Goal: Task Accomplishment & Management: Manage account settings

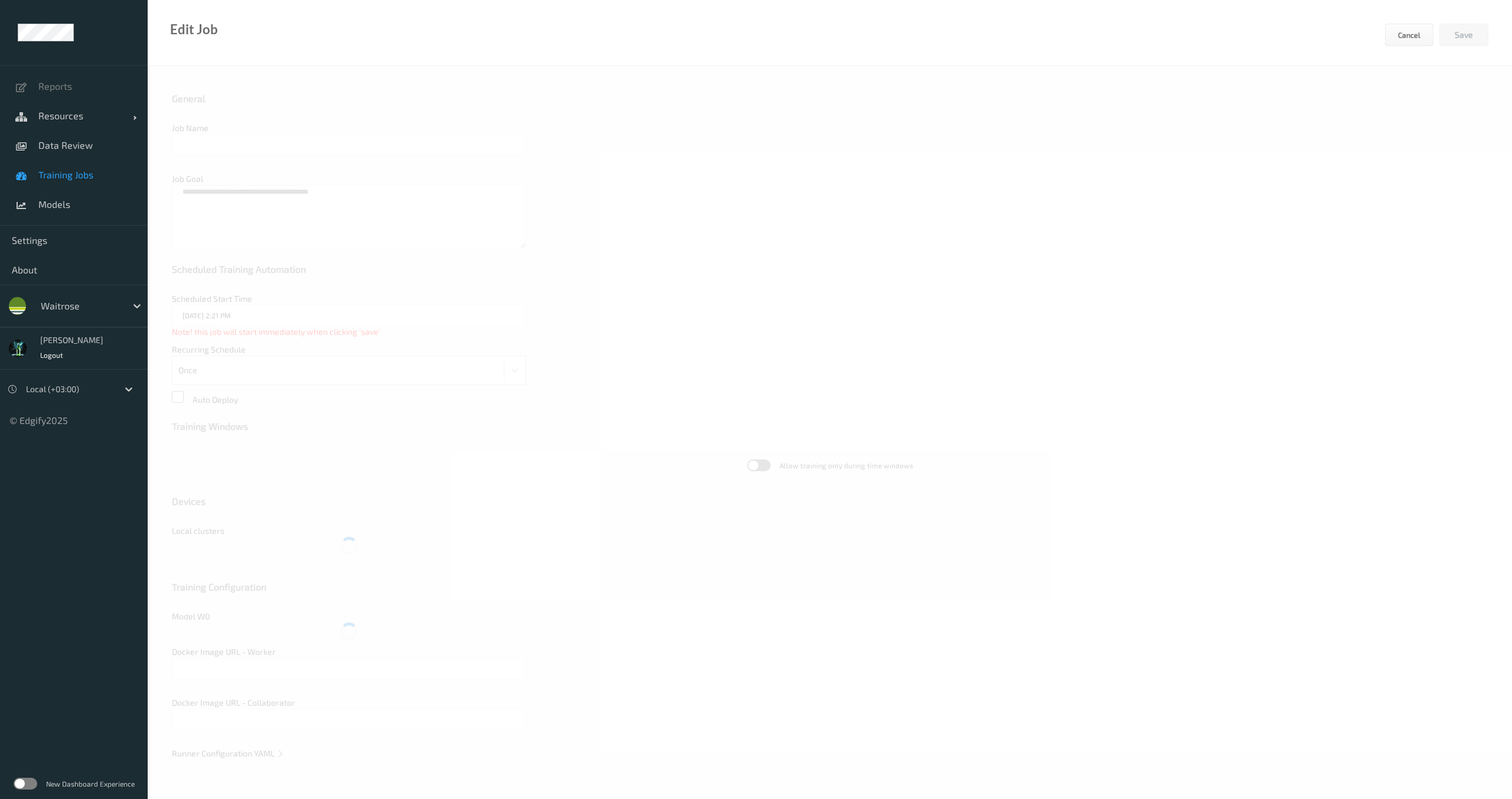
click at [66, 180] on span "Training Jobs" at bounding box center [87, 175] width 98 height 12
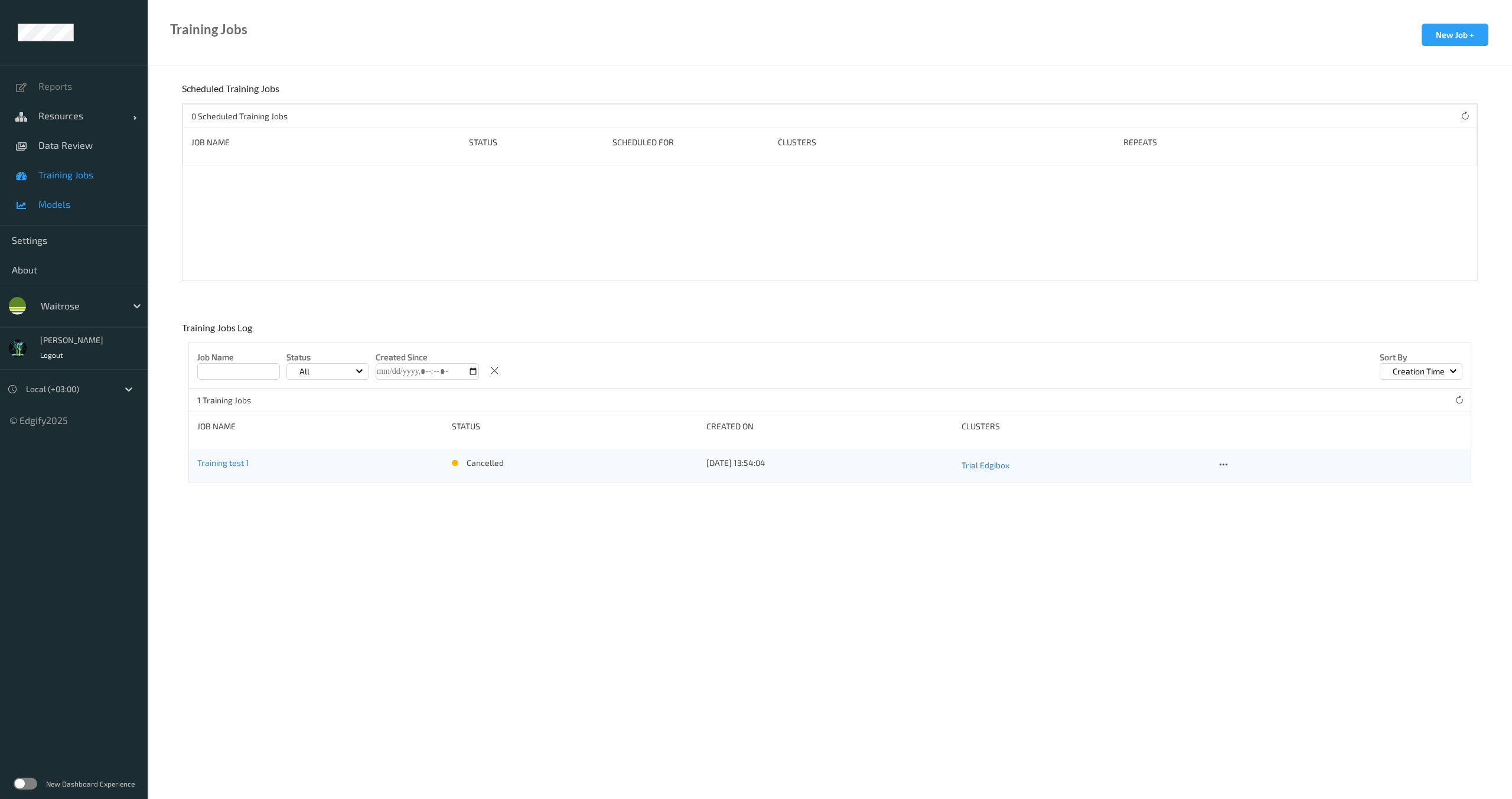
click at [54, 203] on span "Models" at bounding box center [87, 205] width 98 height 12
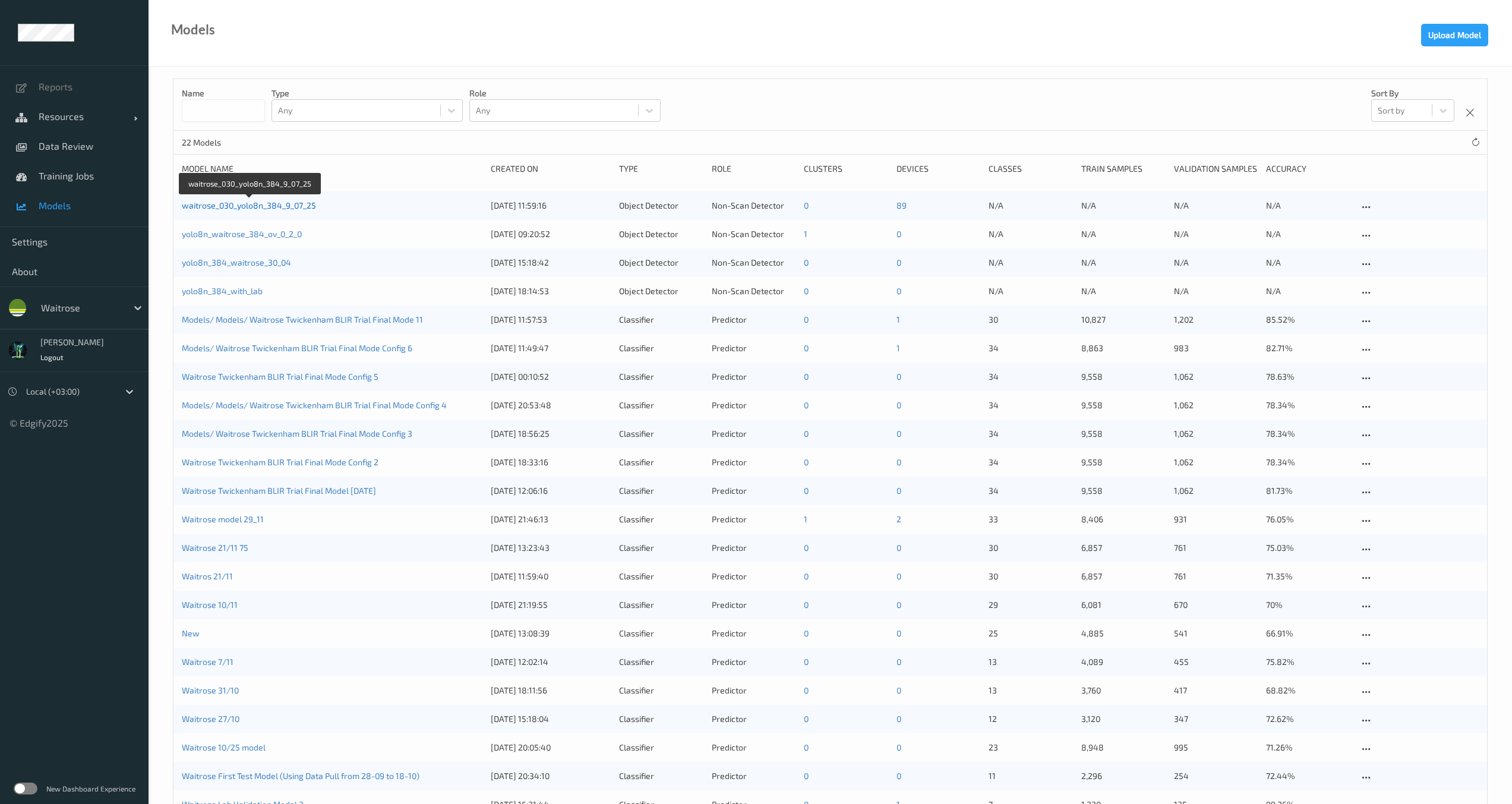
click at [264, 210] on link "waitrose_030_yolo8n_384_9_07_25" at bounding box center [249, 205] width 134 height 10
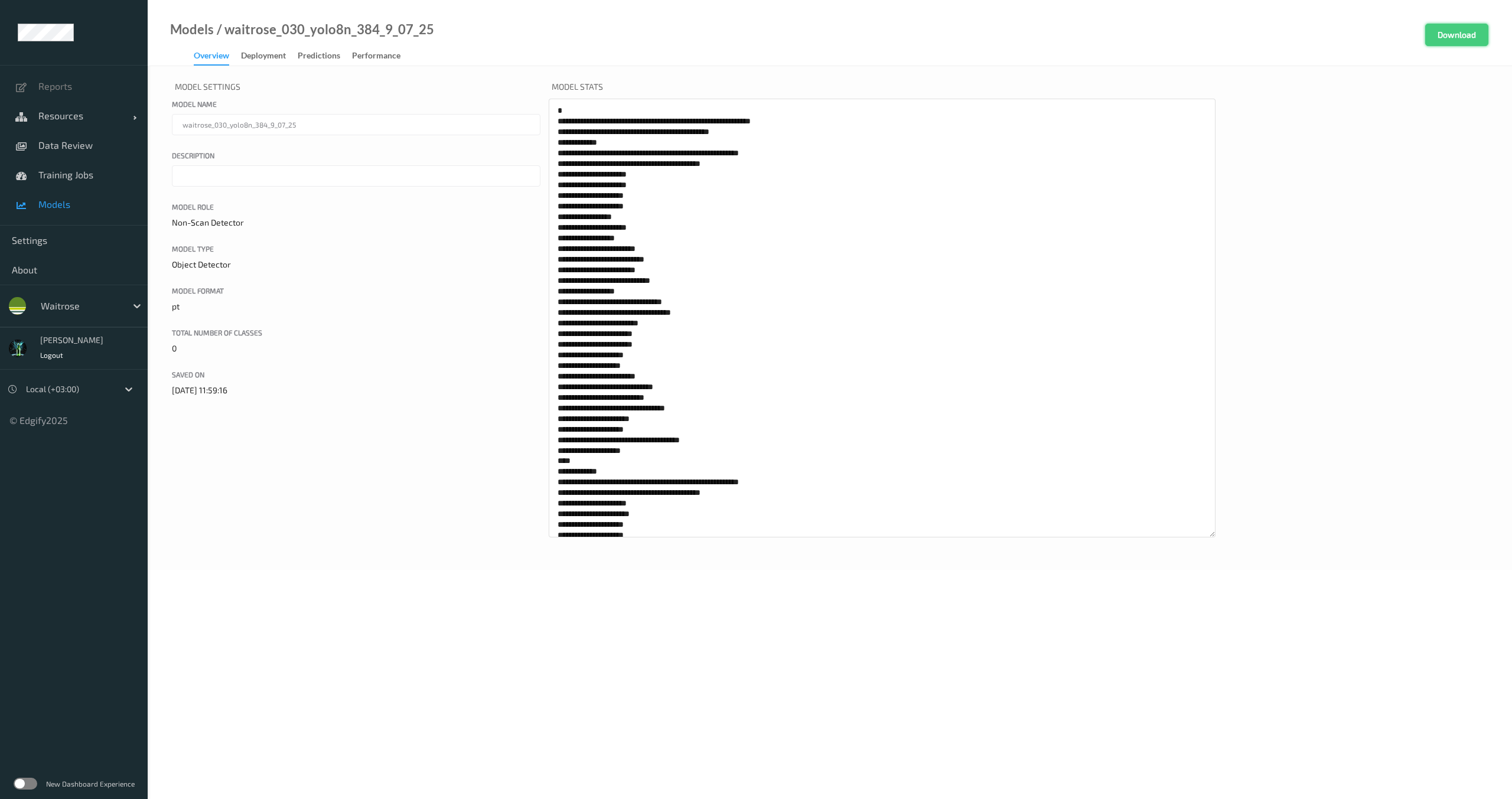
click at [1473, 29] on button "Download" at bounding box center [1456, 35] width 63 height 23
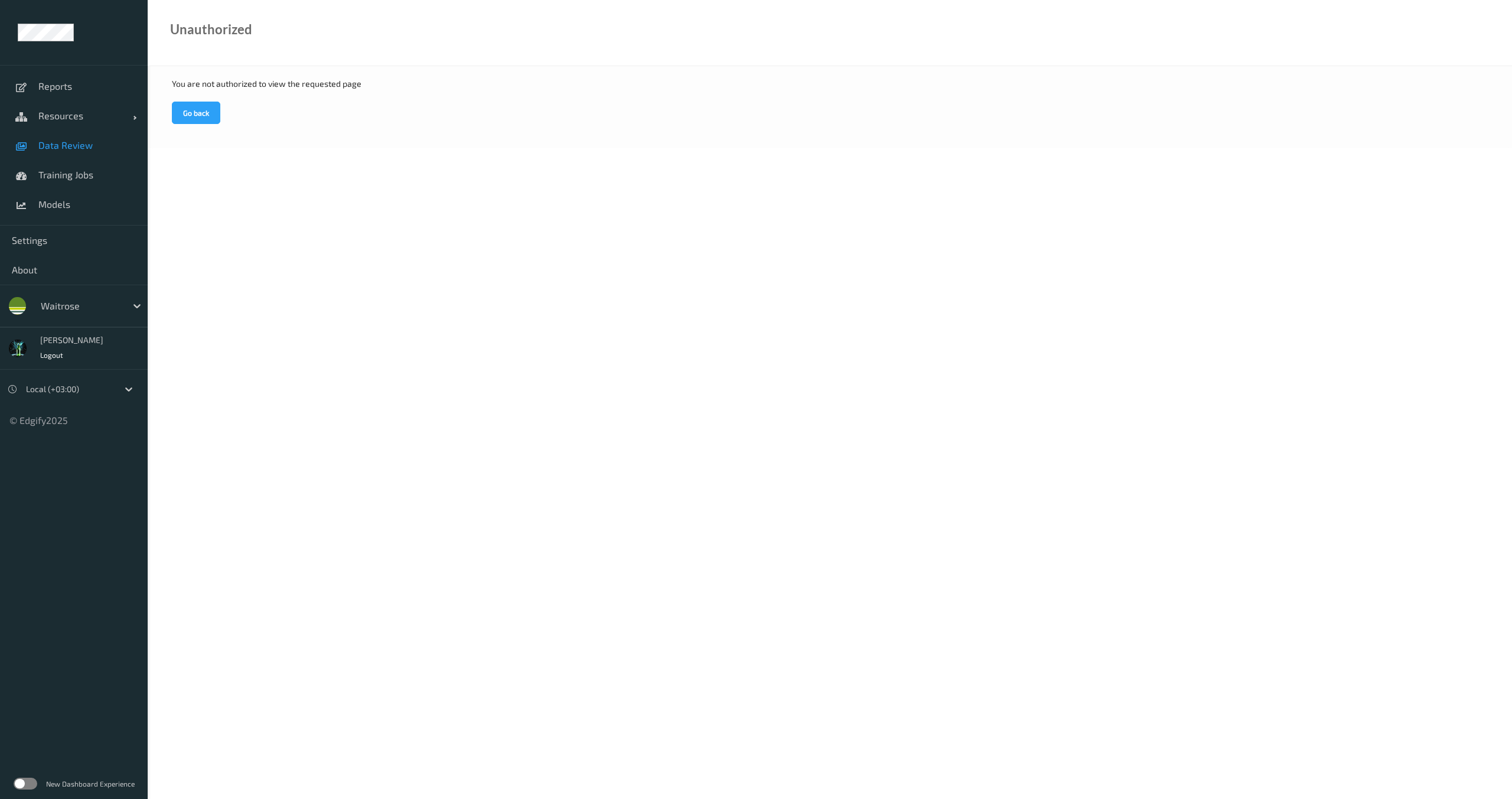
click at [74, 151] on span "Data Review" at bounding box center [87, 146] width 98 height 12
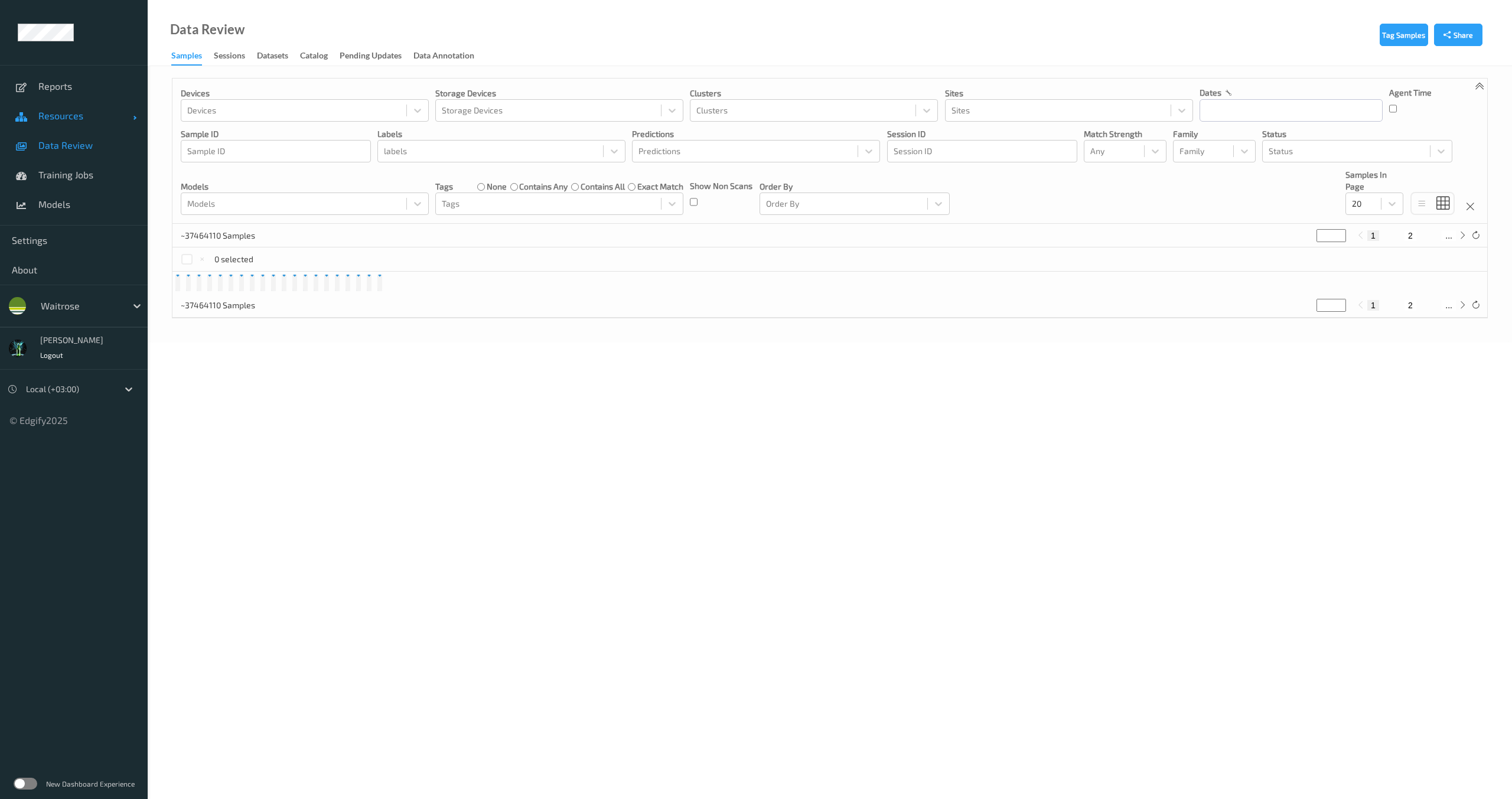
click at [68, 128] on link "Resources" at bounding box center [74, 116] width 148 height 29
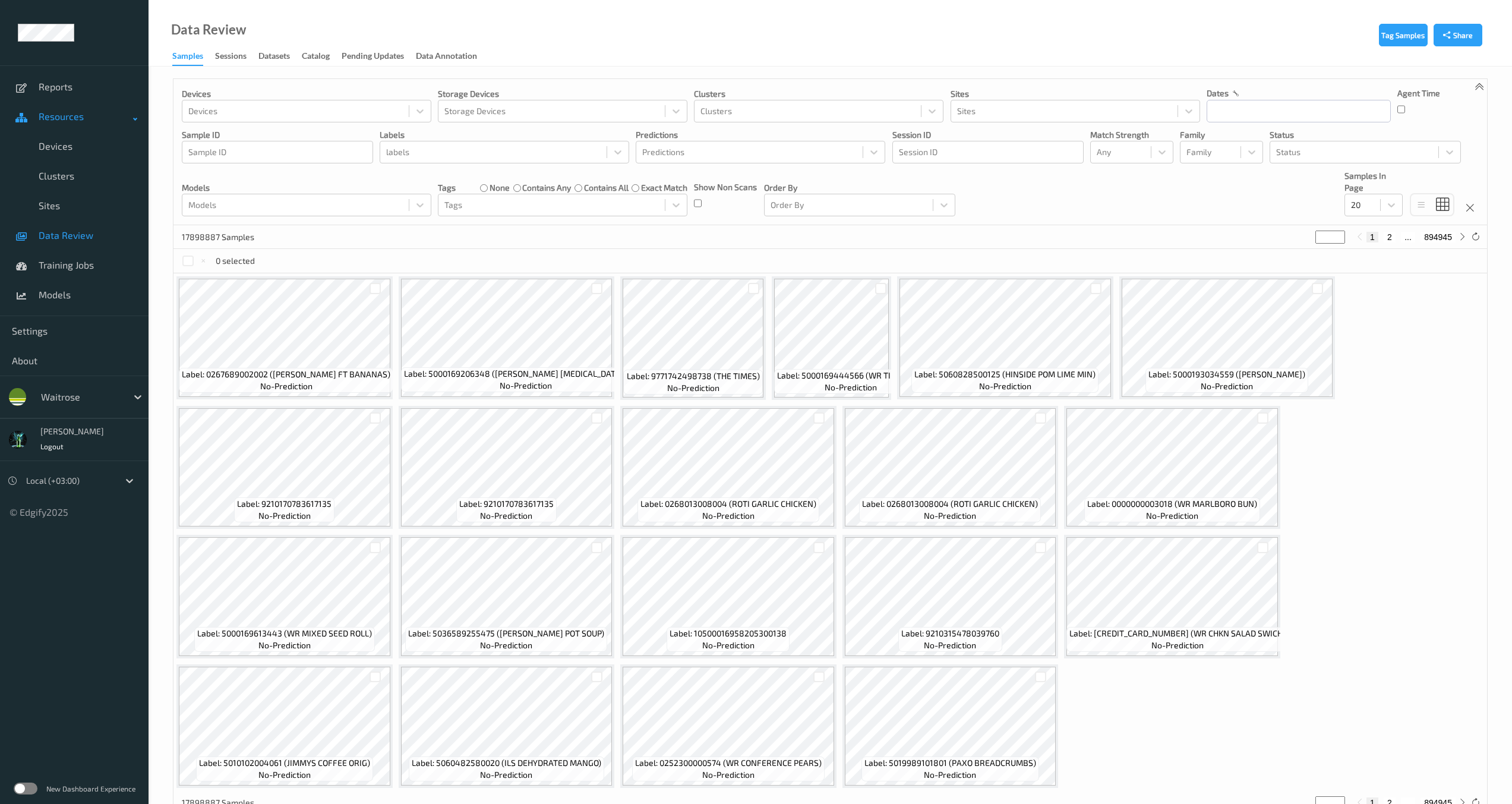
click at [68, 120] on span "Resources" at bounding box center [86, 116] width 95 height 12
click at [65, 116] on span "Resources" at bounding box center [86, 116] width 95 height 12
click at [230, 58] on div "Sessions" at bounding box center [231, 58] width 31 height 15
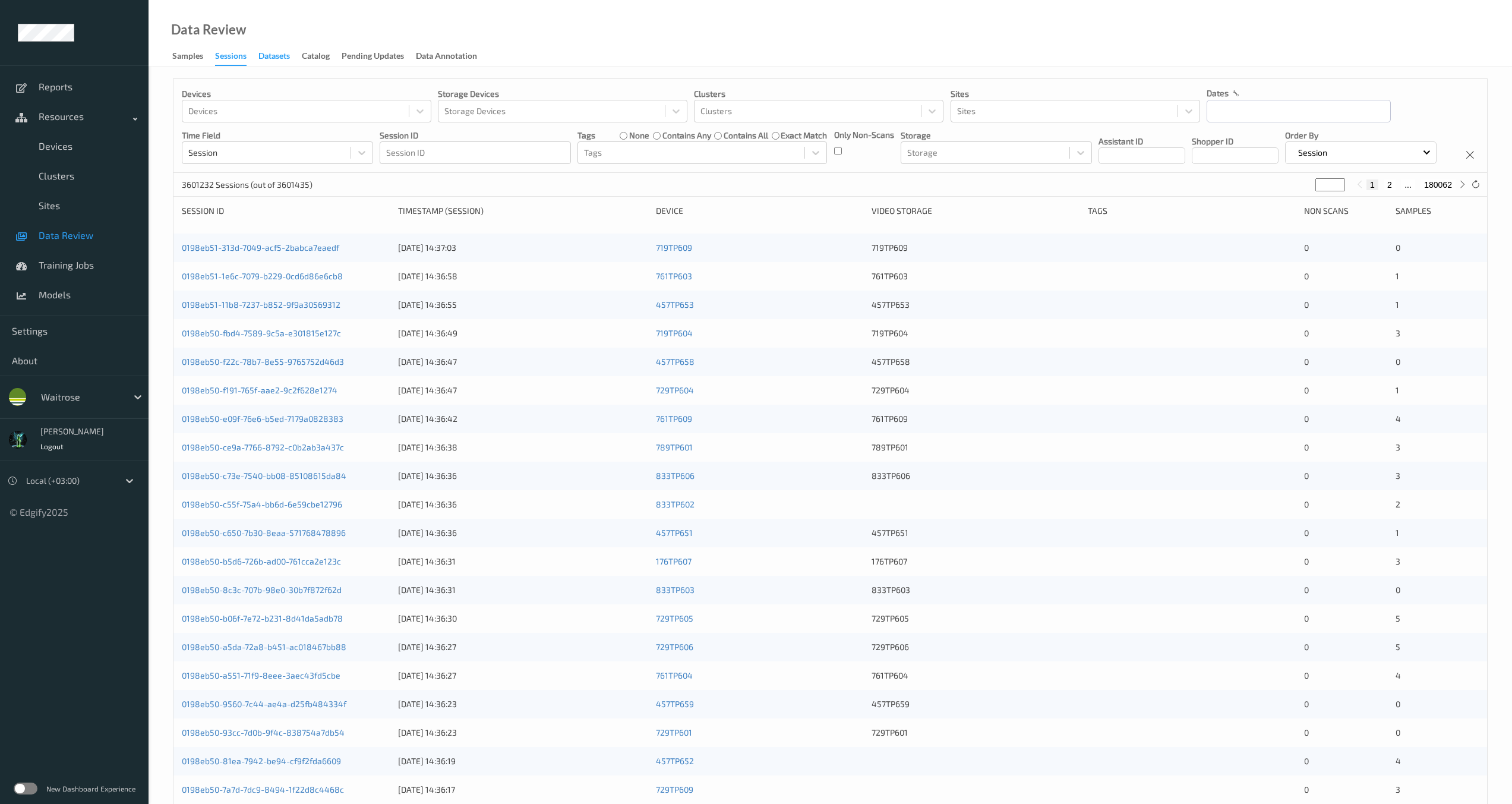
click at [280, 55] on div "Datasets" at bounding box center [274, 58] width 31 height 15
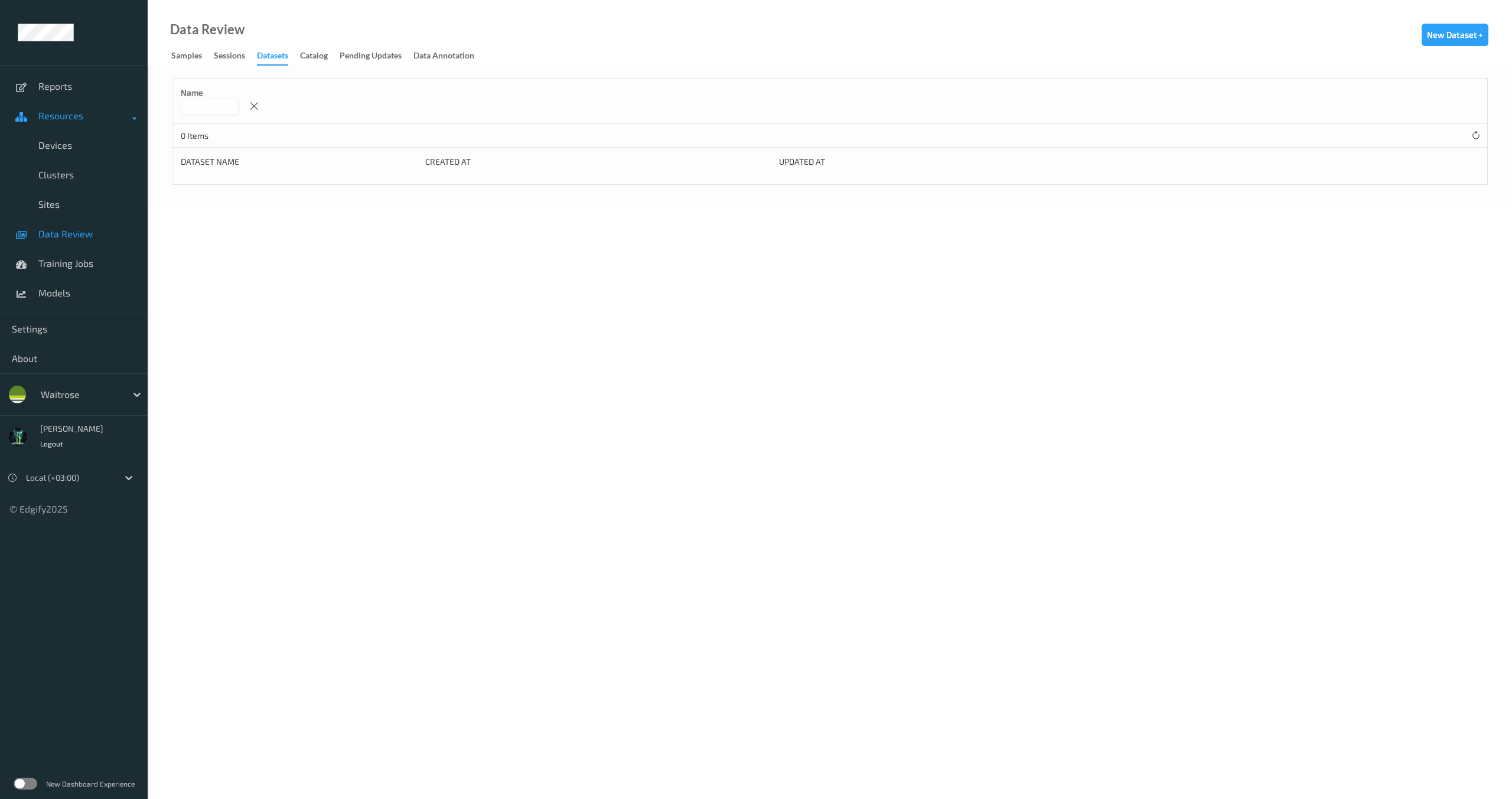
click at [66, 114] on span "Resources" at bounding box center [86, 116] width 94 height 12
click at [43, 580] on ul "Reports Resources Devices Clusters Sites Data Review Training Jobs Models Setti…" at bounding box center [74, 400] width 148 height 799
click at [58, 148] on span "Devices" at bounding box center [87, 146] width 98 height 12
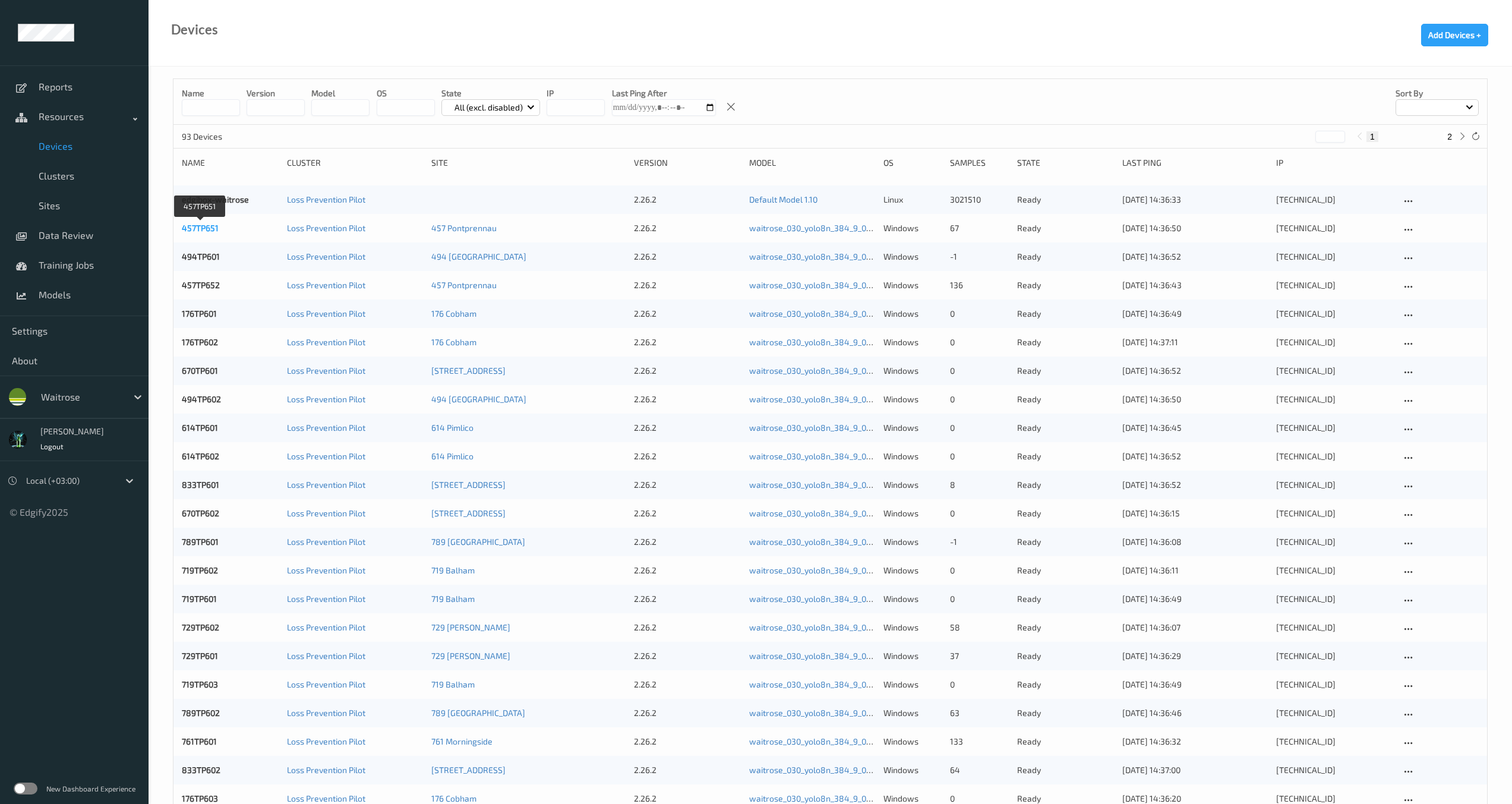
click at [204, 232] on link "457TP651" at bounding box center [200, 227] width 37 height 10
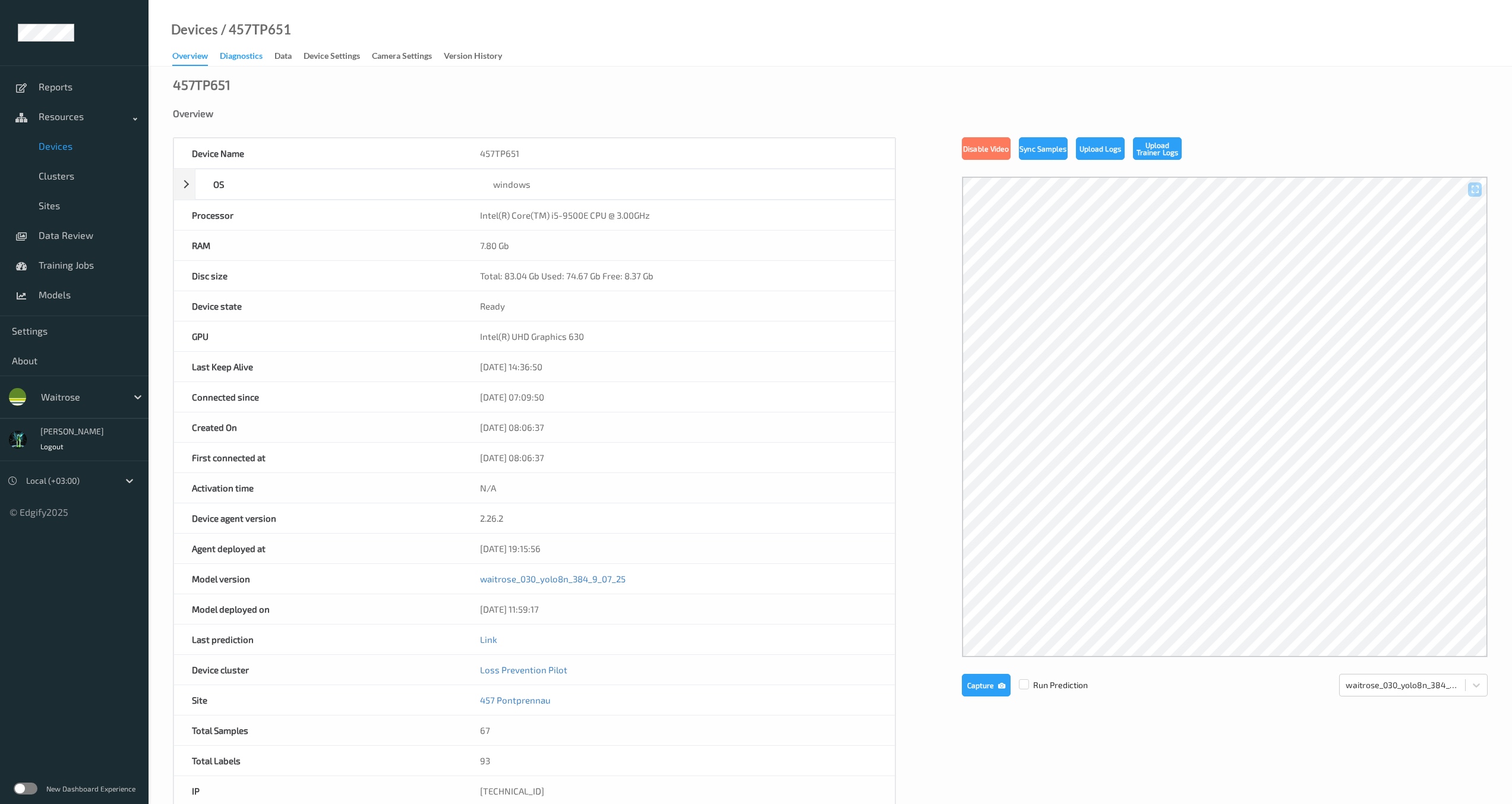
click at [253, 62] on div "Diagnostics" at bounding box center [241, 58] width 43 height 15
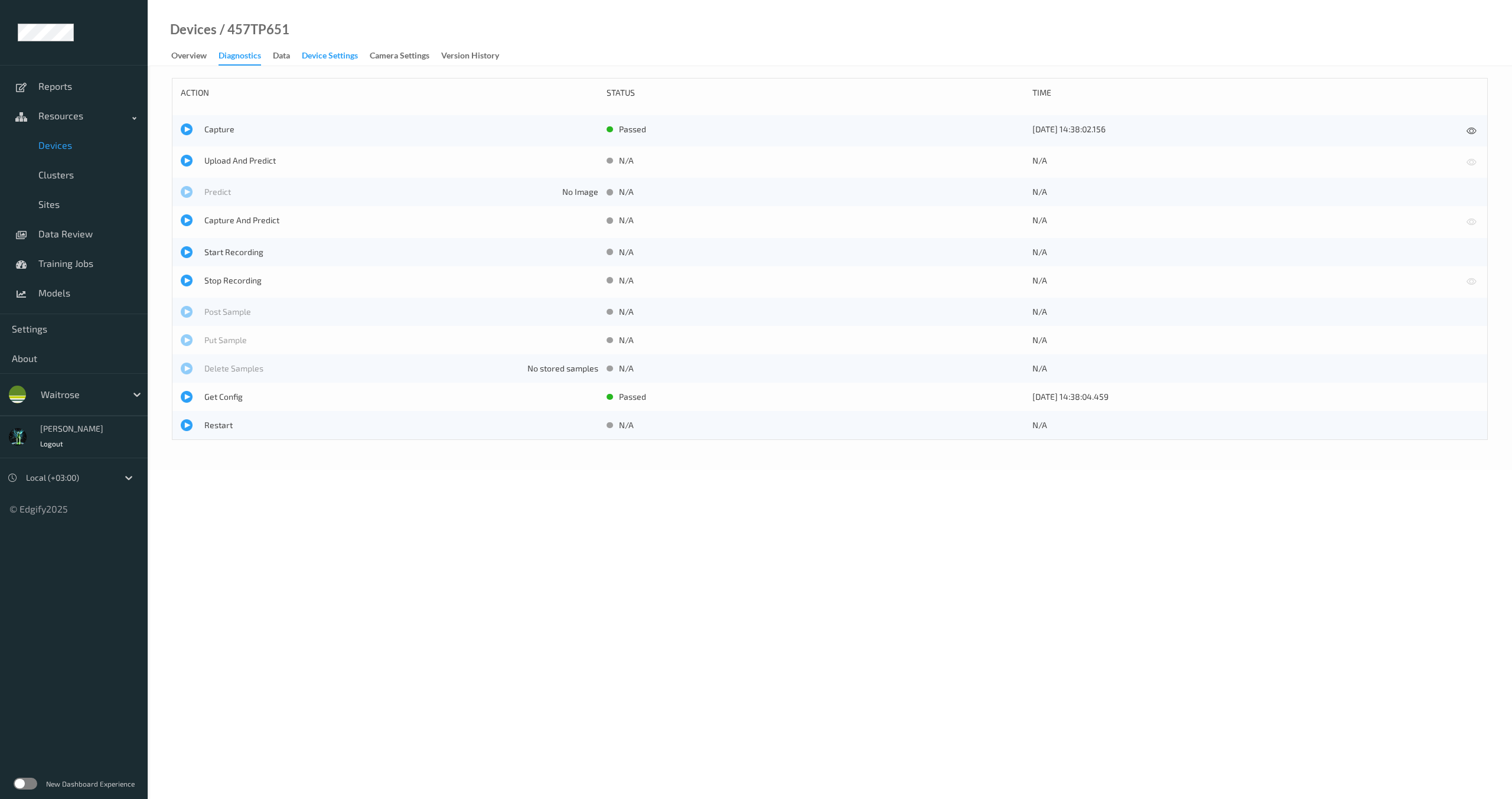
click at [334, 53] on div "Device Settings" at bounding box center [330, 57] width 56 height 15
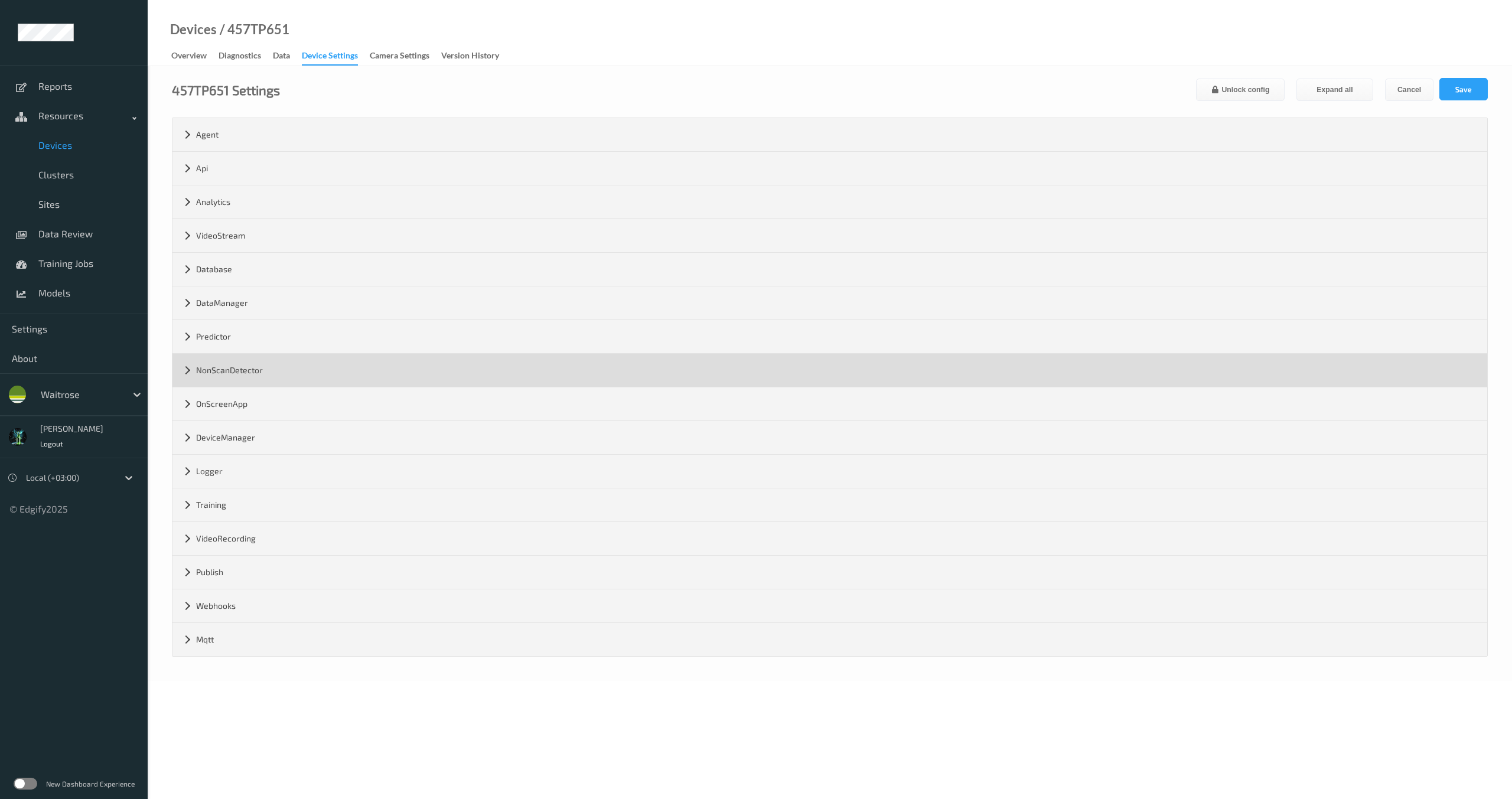
click at [181, 369] on div "NonScanDetector" at bounding box center [829, 370] width 1315 height 33
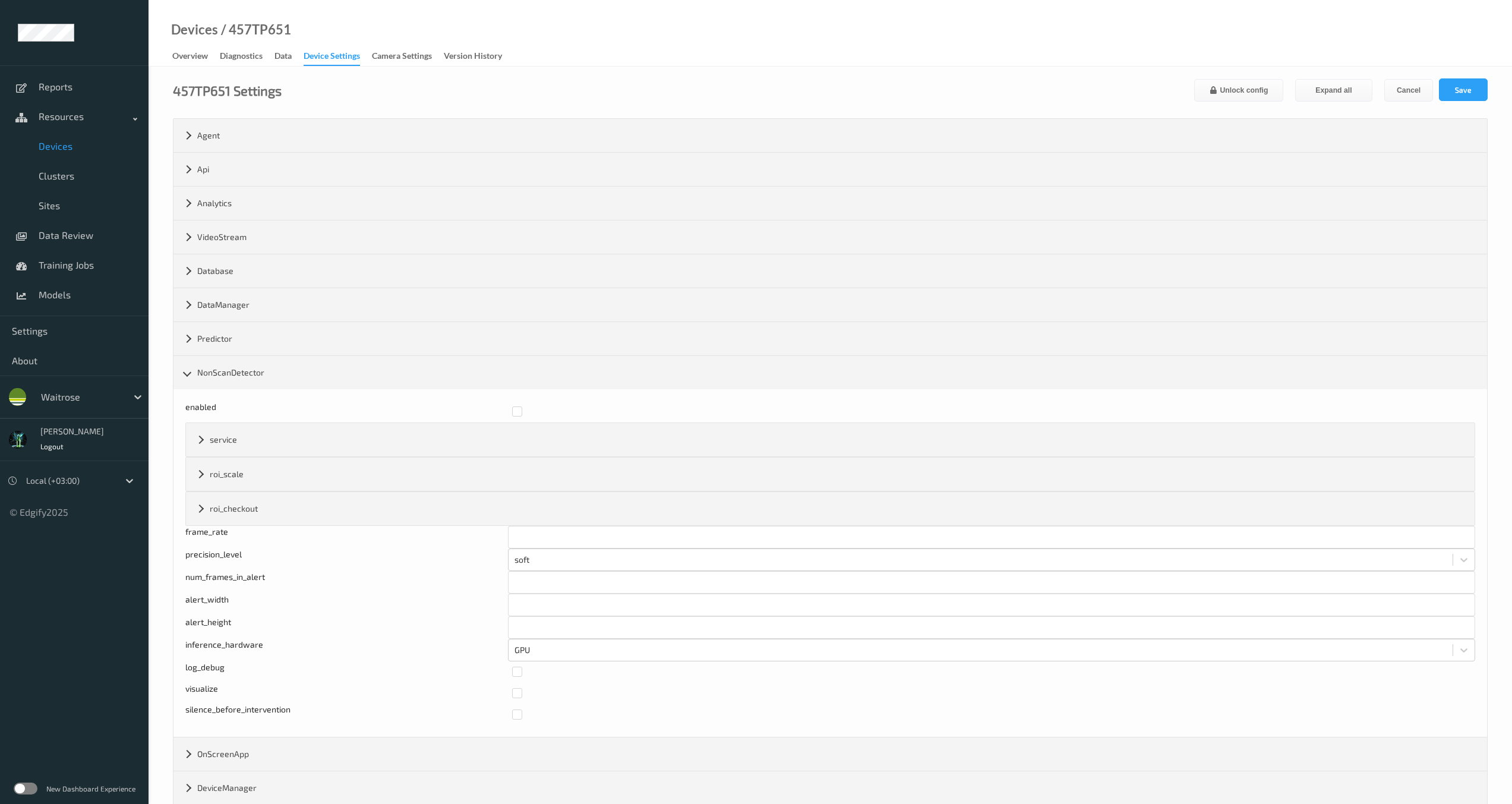
click at [259, 714] on div "silence_before_intervention" at bounding box center [344, 714] width 318 height 21
click at [262, 716] on div "silence_before_intervention" at bounding box center [344, 714] width 318 height 21
click at [263, 713] on div "silence_before_intervention" at bounding box center [344, 714] width 318 height 21
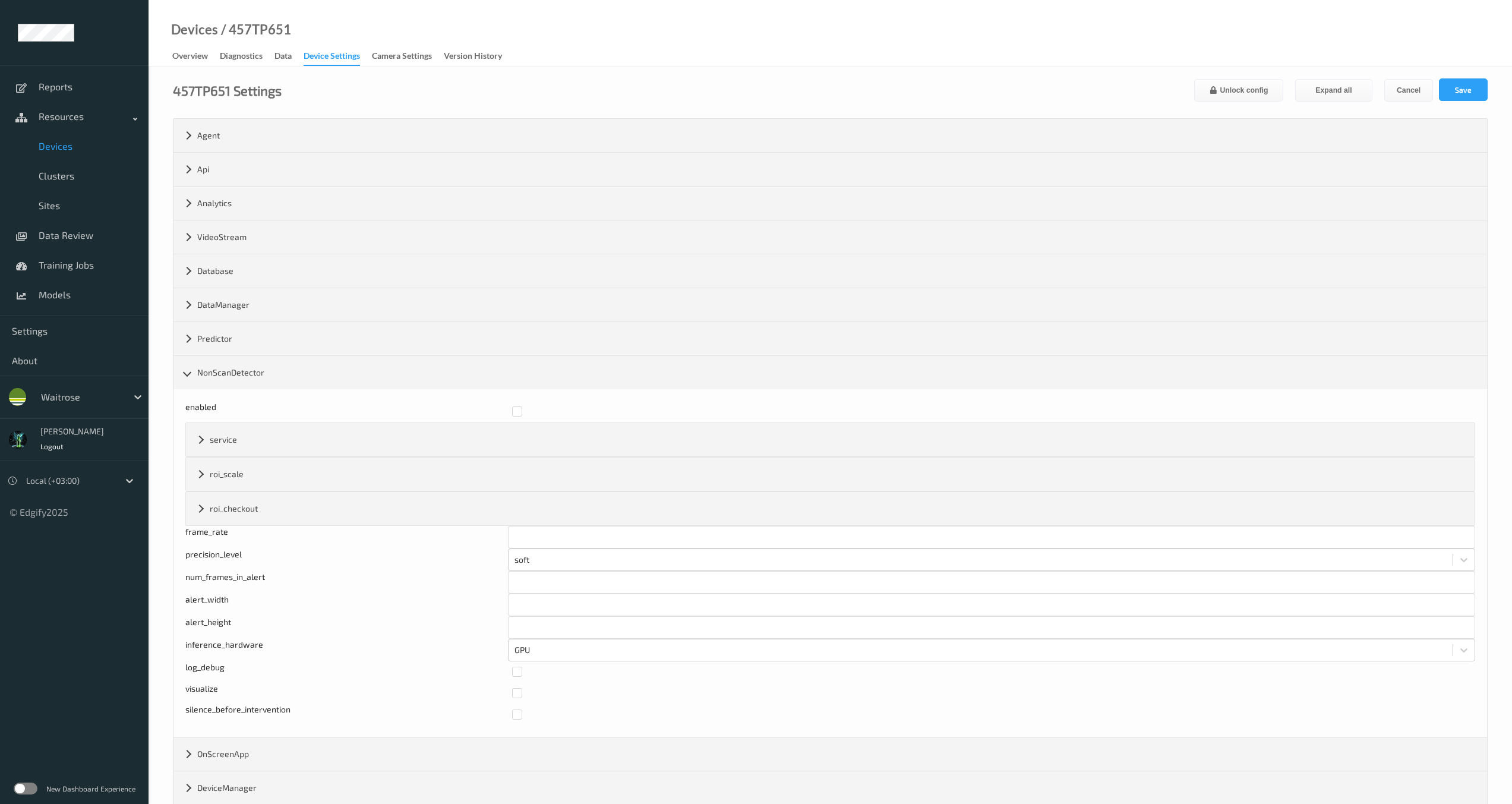
click at [263, 713] on div "silence_before_intervention" at bounding box center [344, 714] width 318 height 21
click at [263, 712] on div "silence_before_intervention" at bounding box center [344, 714] width 318 height 21
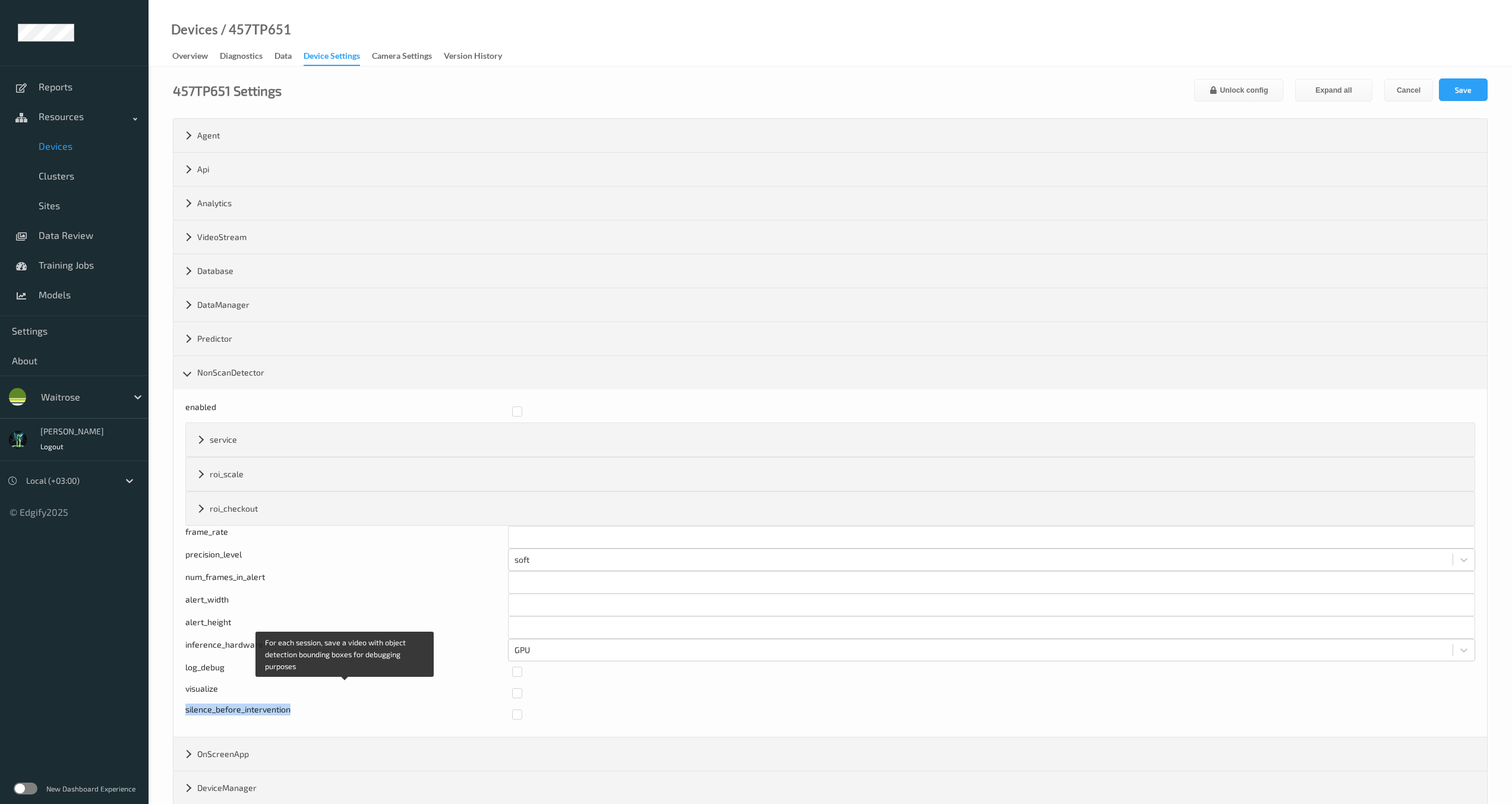
click at [208, 688] on div "visualize" at bounding box center [344, 694] width 318 height 21
click at [224, 710] on div "silence_before_intervention" at bounding box center [344, 714] width 318 height 21
click at [225, 709] on div "silence_before_intervention" at bounding box center [344, 714] width 318 height 21
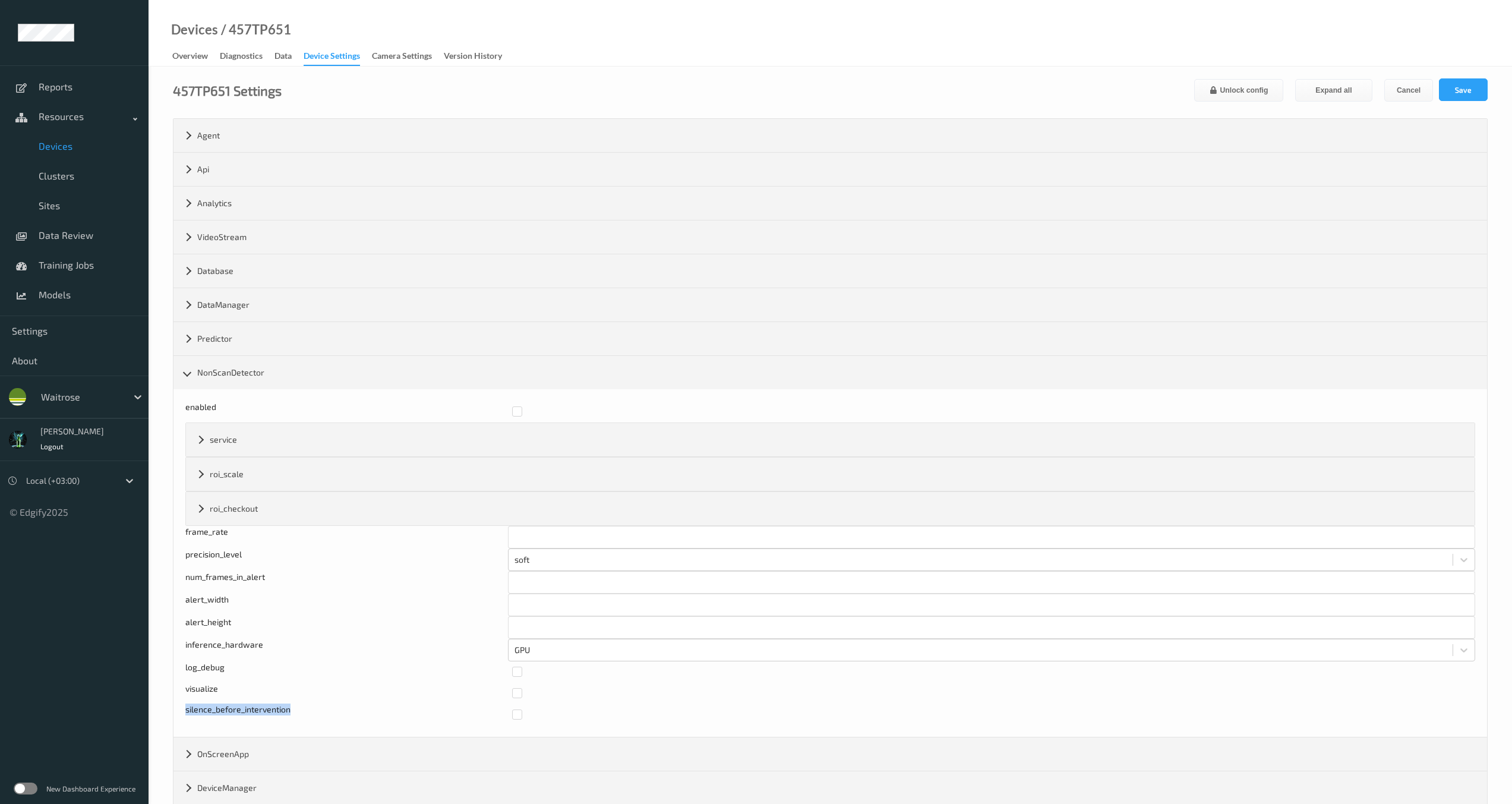
click at [225, 709] on div "silence_before_intervention" at bounding box center [344, 714] width 318 height 21
click at [53, 161] on link "Devices" at bounding box center [74, 146] width 148 height 29
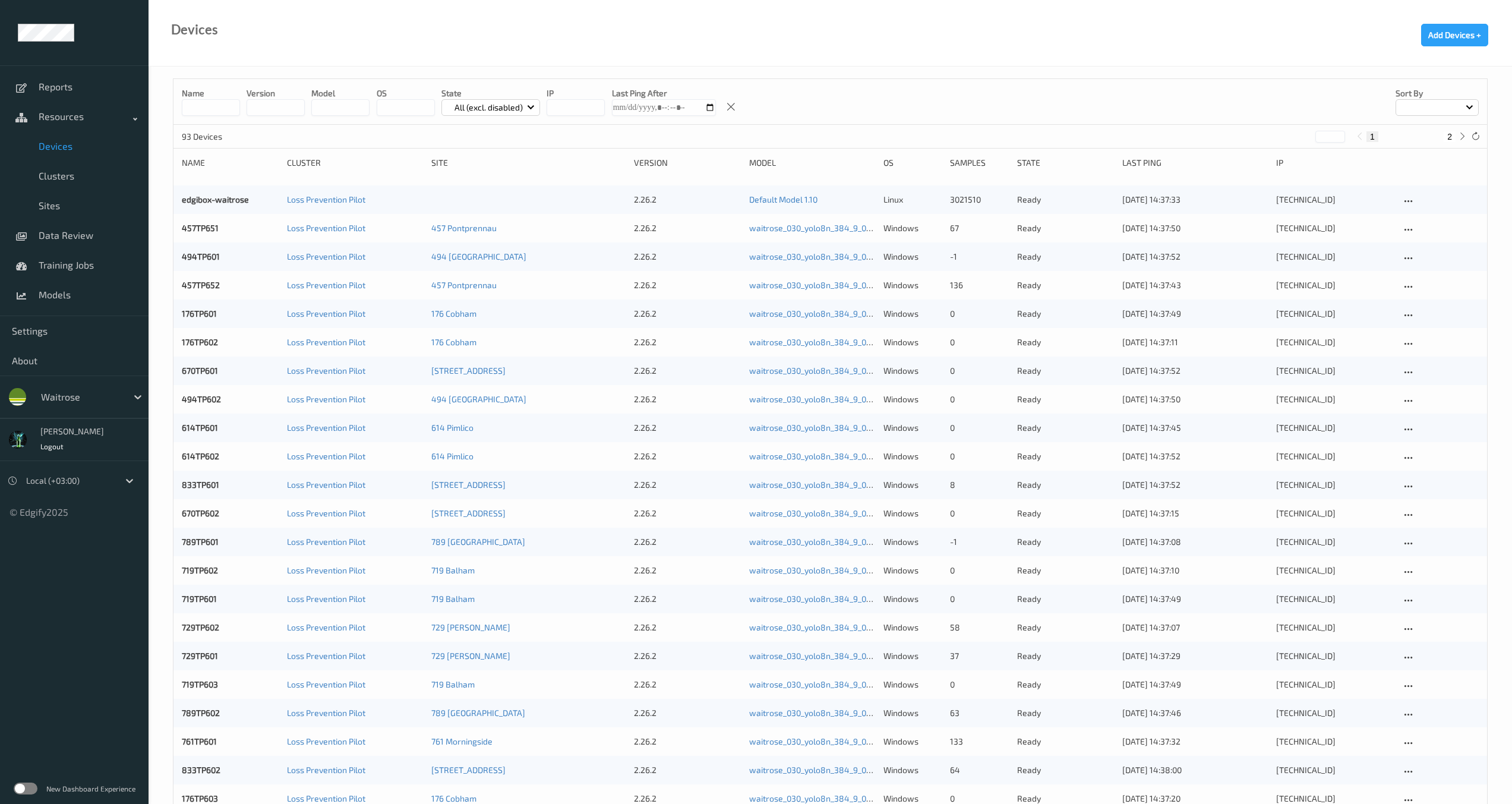
click at [324, 536] on div "Loss Prevention Pilot" at bounding box center [354, 542] width 136 height 12
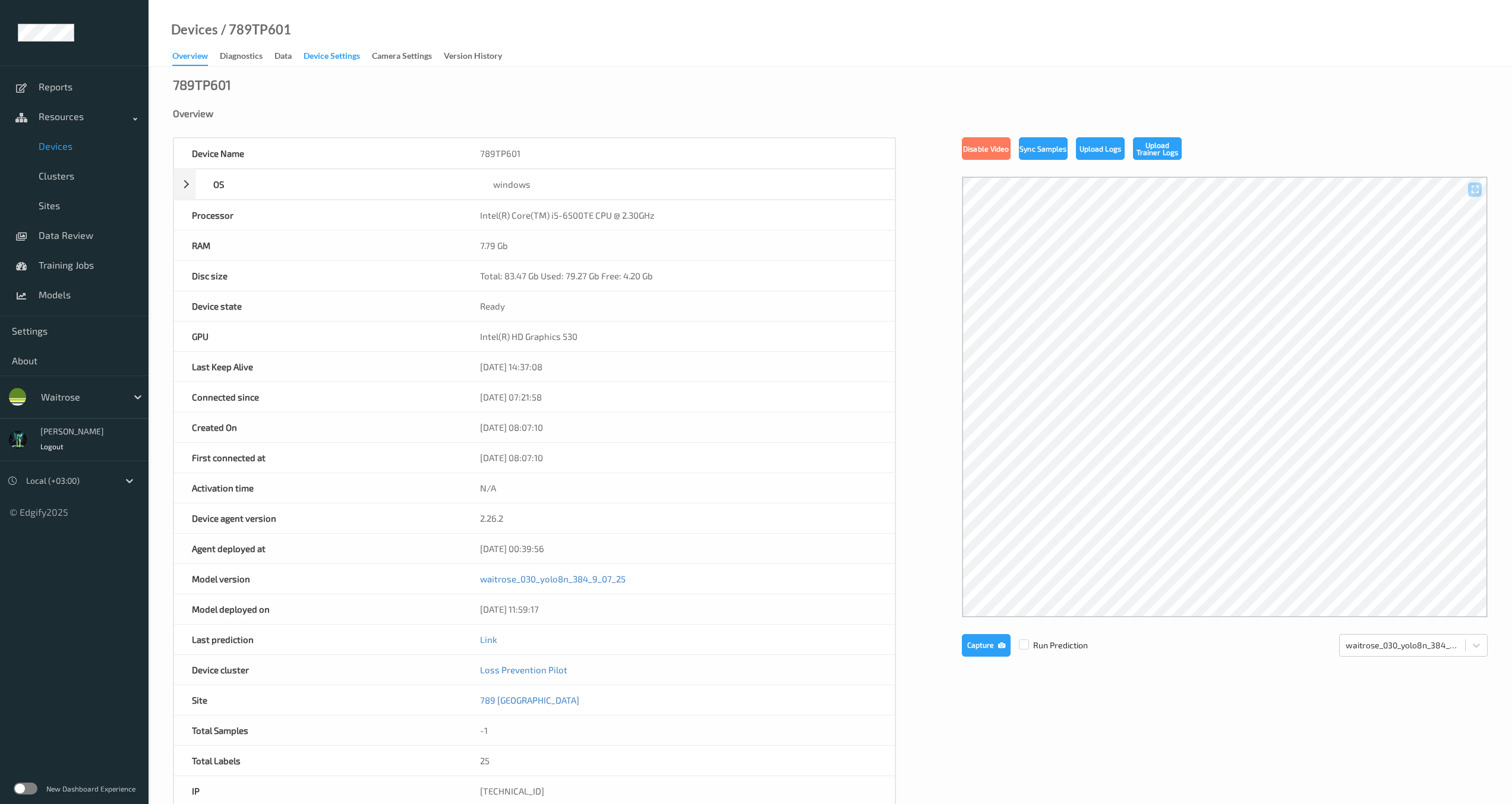
click at [309, 52] on div "Device Settings" at bounding box center [332, 58] width 56 height 15
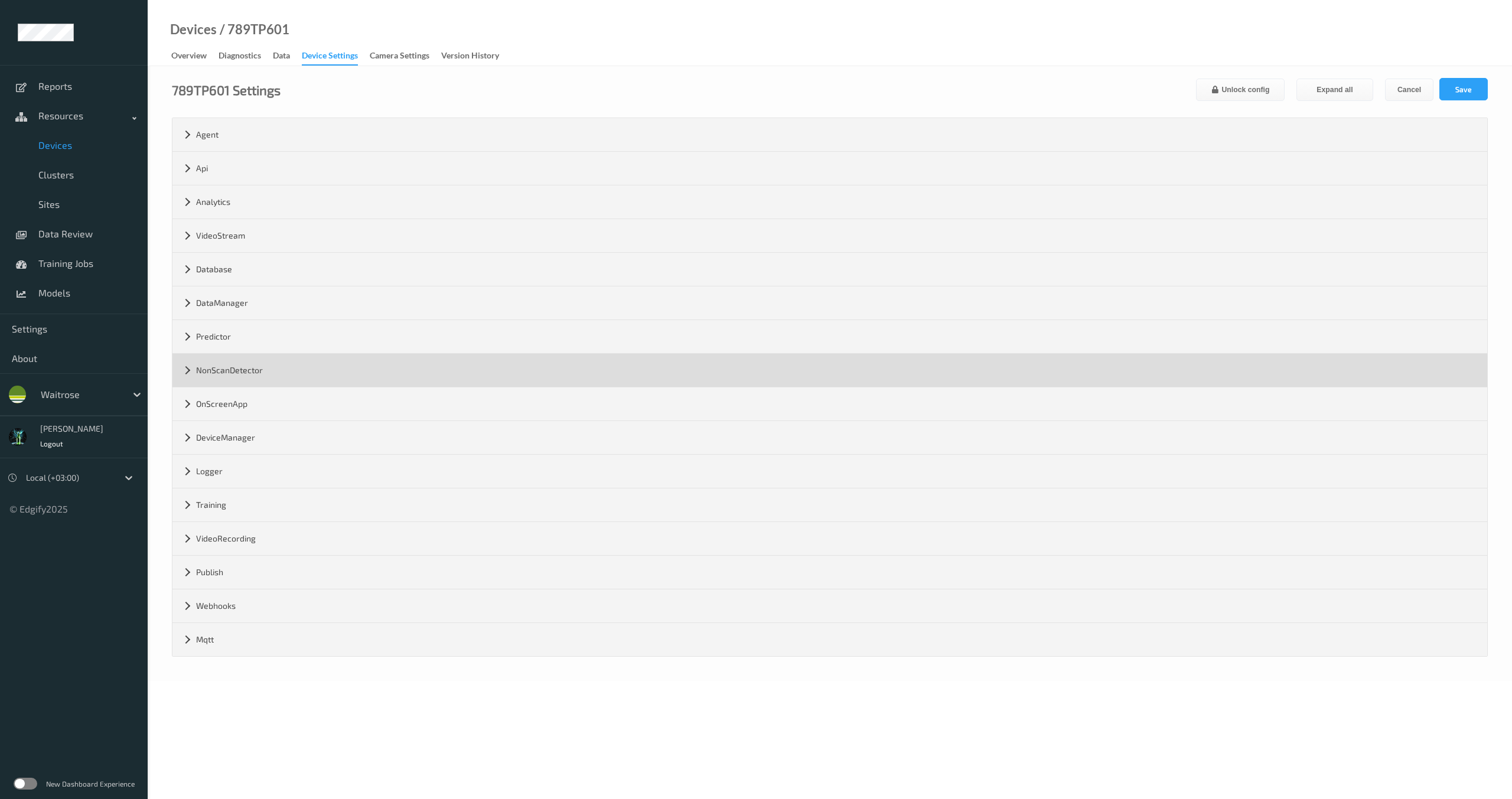
click at [186, 364] on div "NonScanDetector" at bounding box center [829, 370] width 1315 height 33
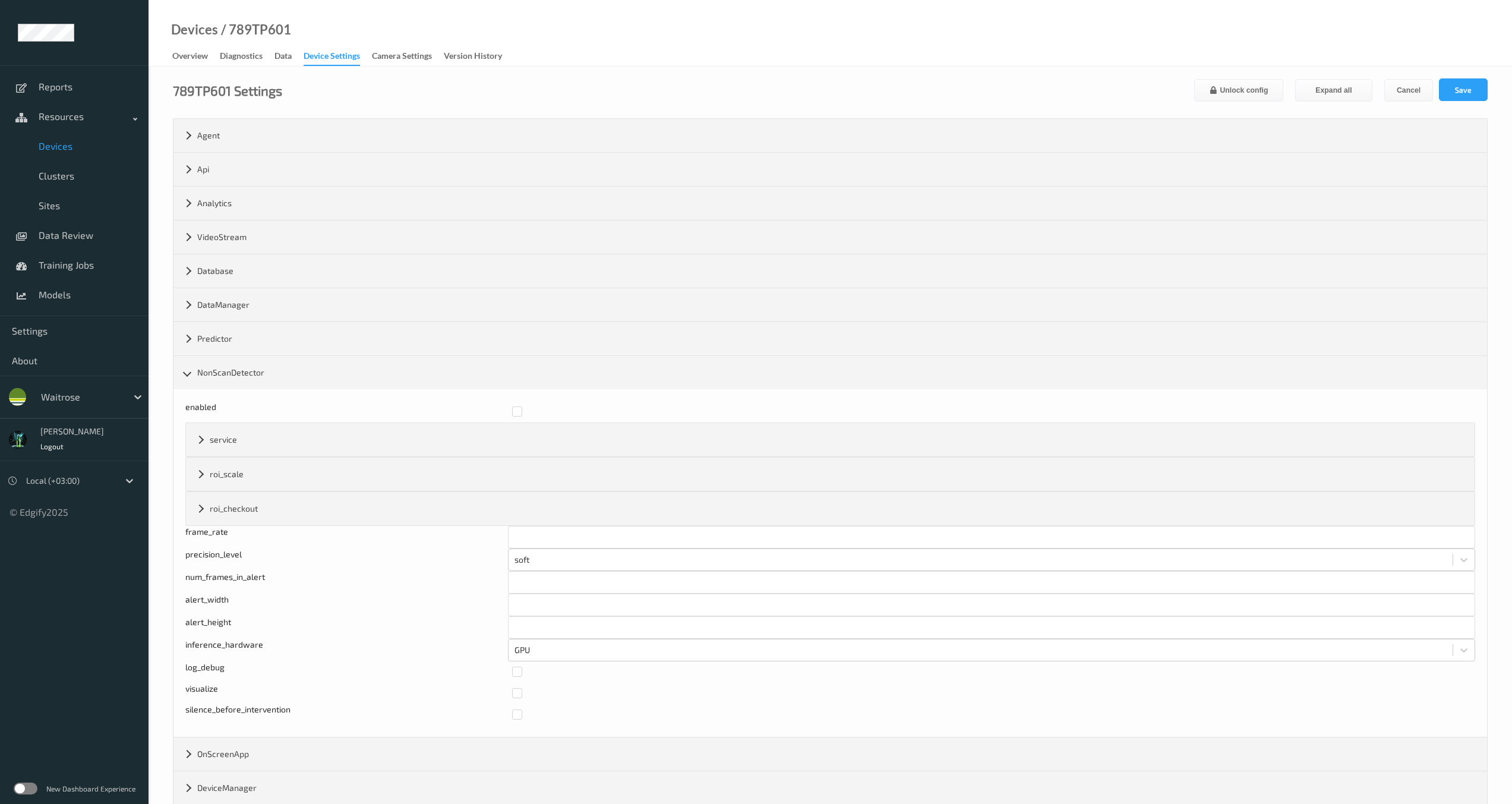
click at [213, 710] on div "silence_before_intervention" at bounding box center [344, 714] width 318 height 21
click at [213, 710] on div "silence_before_intervention" at bounding box center [344, 714] width 318 height 21
click at [214, 710] on div "silence_before_intervention" at bounding box center [344, 714] width 318 height 21
click at [205, 710] on div "silence_before_intervention" at bounding box center [344, 714] width 318 height 21
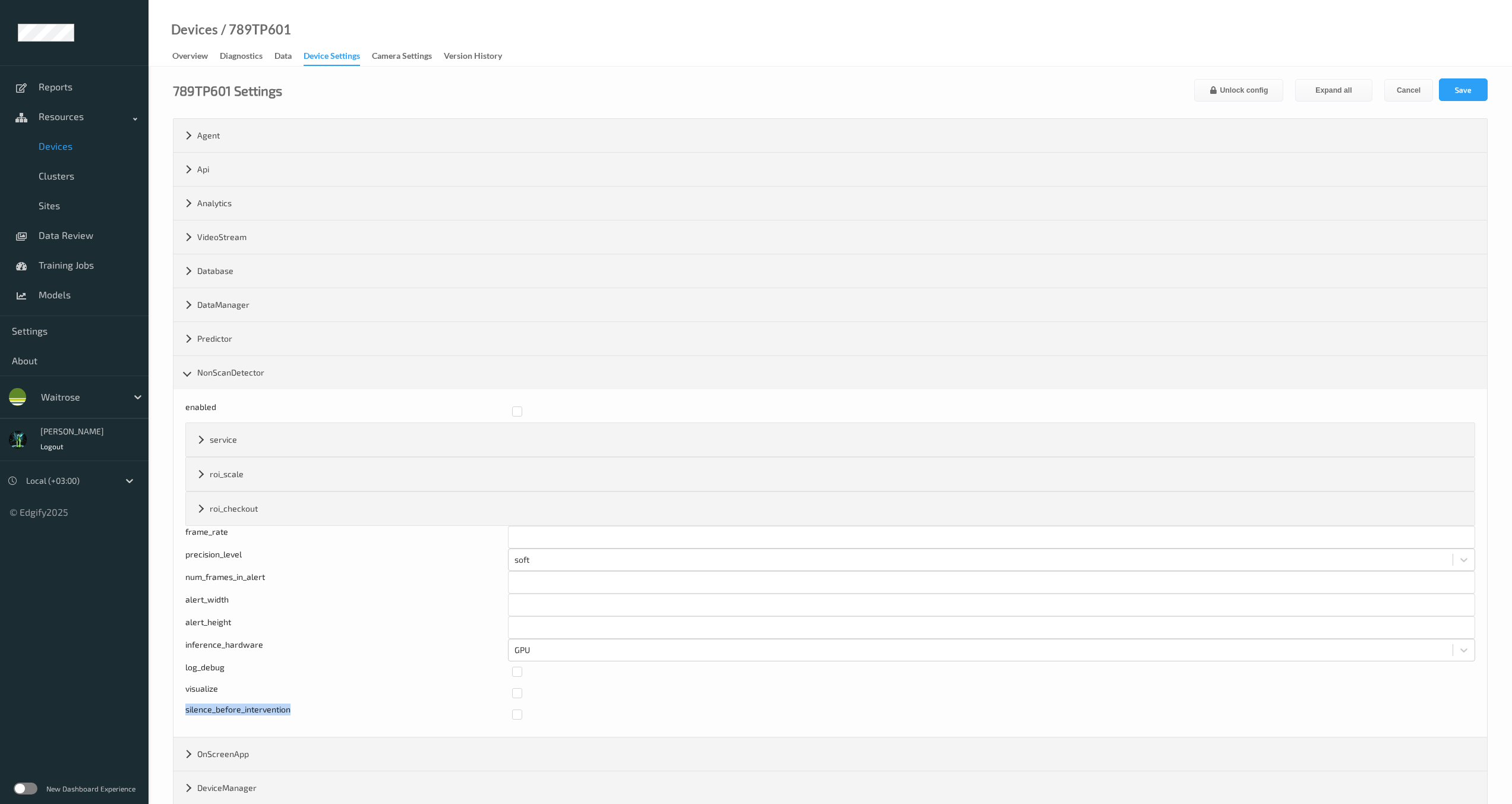
click at [205, 710] on div "silence_before_intervention" at bounding box center [344, 714] width 318 height 21
click at [63, 621] on ul "Reports Resources Devices Clusters Sites Data Review Training Jobs Models Setti…" at bounding box center [74, 402] width 148 height 804
click at [64, 271] on link "Training Jobs" at bounding box center [74, 265] width 148 height 29
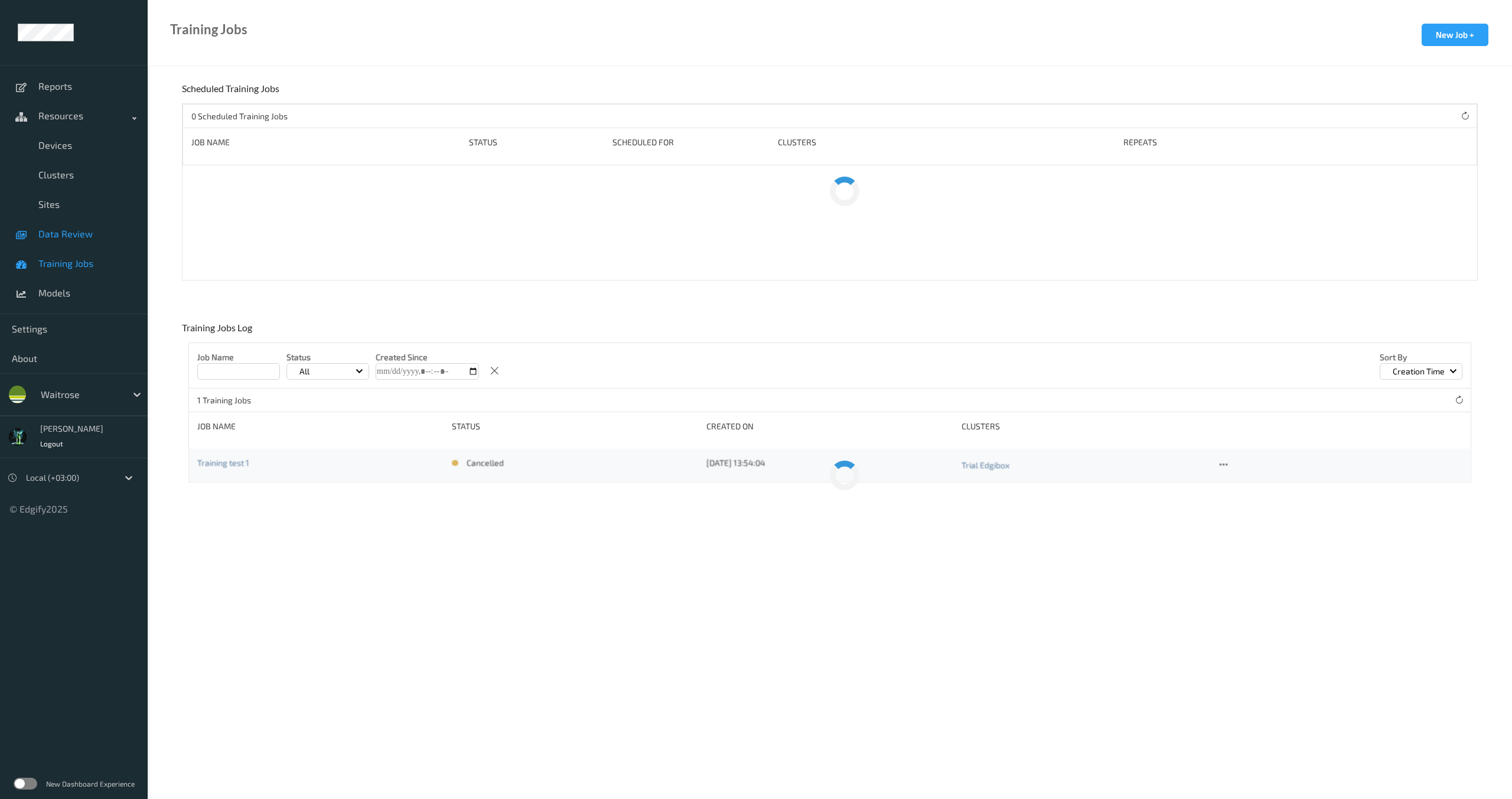
click at [57, 235] on span "Data Review" at bounding box center [87, 234] width 98 height 12
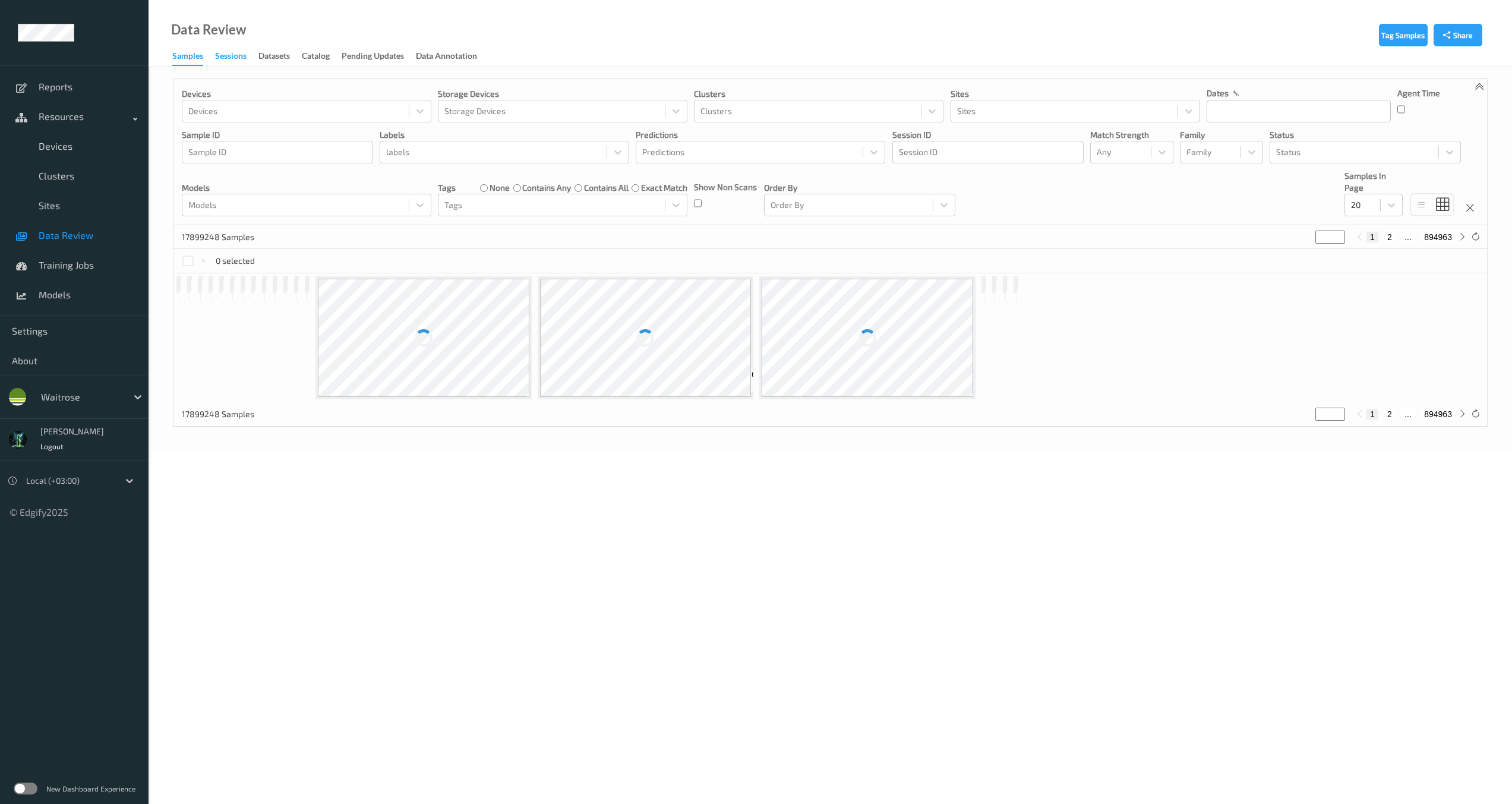
click at [223, 56] on div "Sessions" at bounding box center [231, 58] width 31 height 15
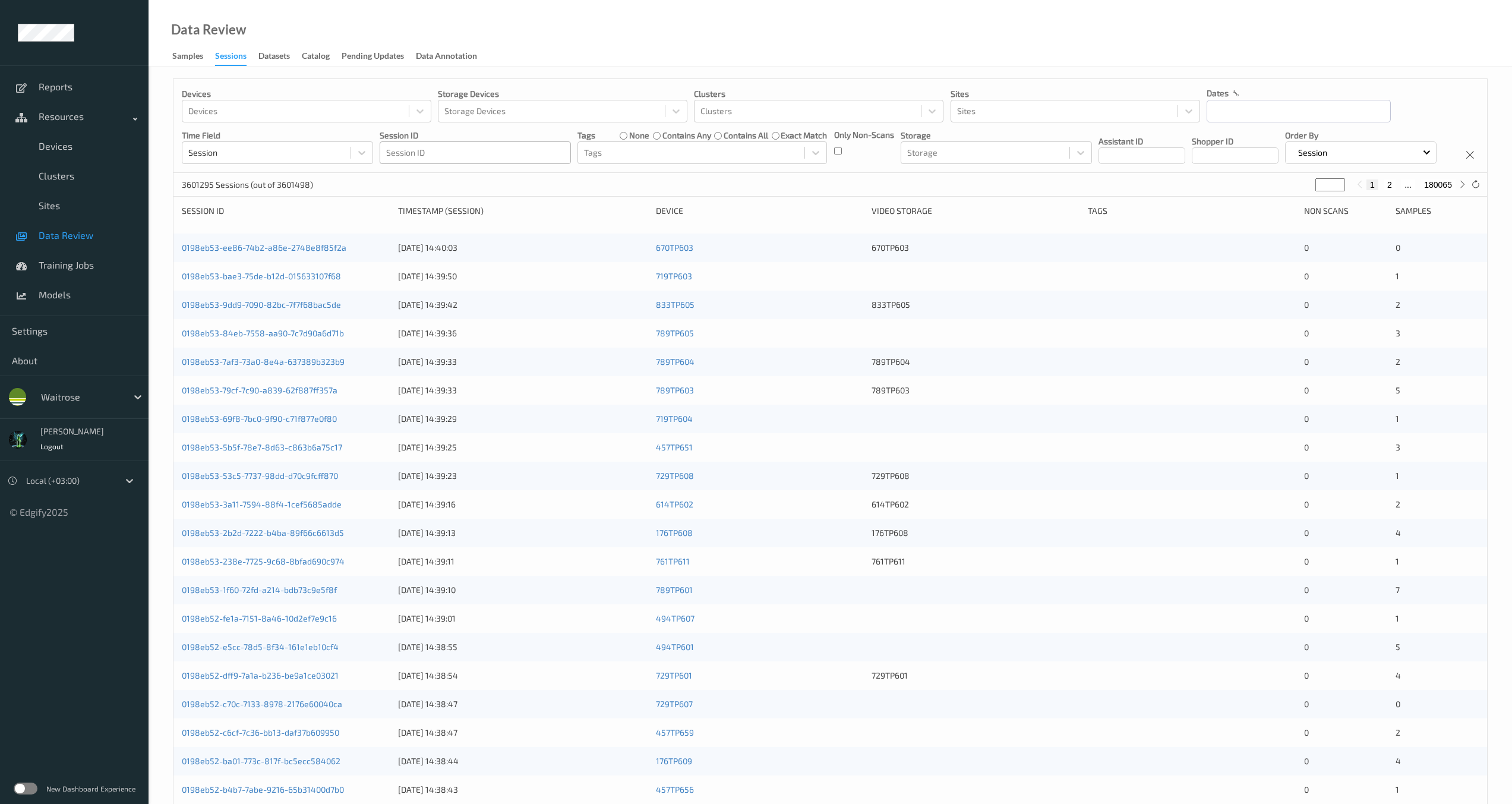
click at [479, 152] on div at bounding box center [475, 153] width 179 height 14
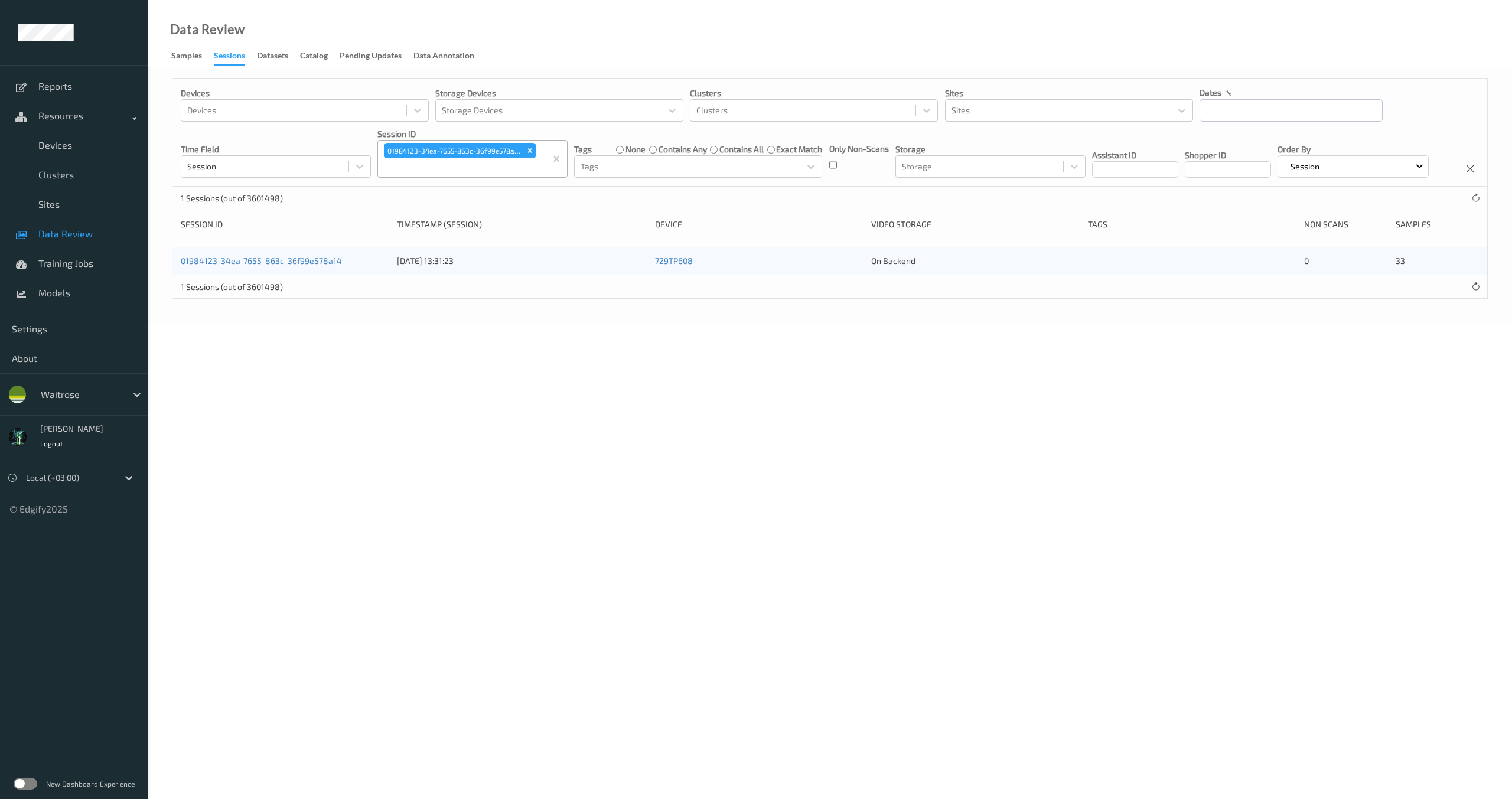
click at [509, 187] on div "Devices Devices Storage Devices Storage Devices Clusters Clusters Sites Sites d…" at bounding box center [829, 132] width 1315 height 108
click at [288, 266] on link "01984123-34ea-7655-863c-36f99e578a14" at bounding box center [261, 261] width 162 height 10
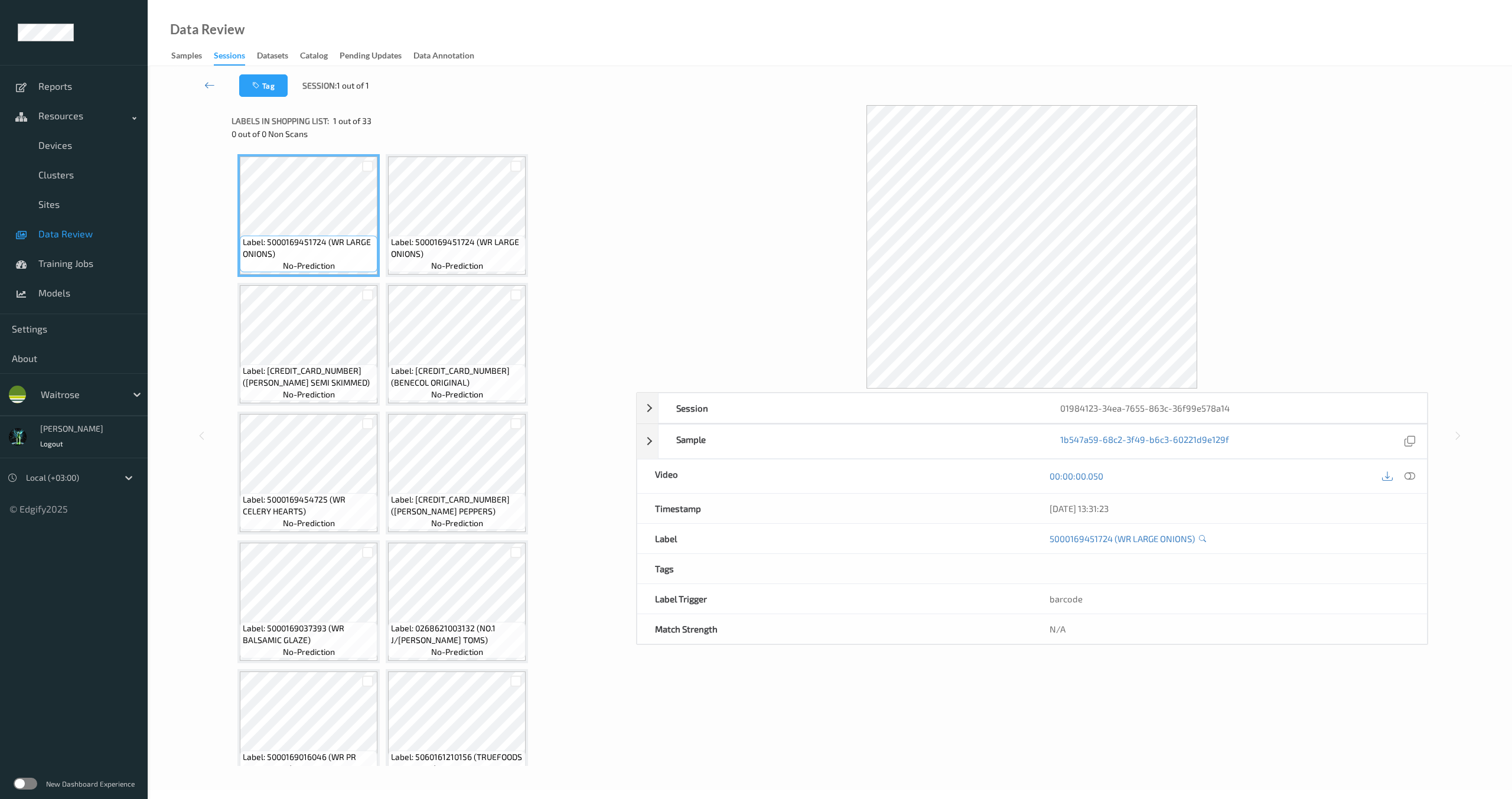
click at [872, 747] on div "Session 01984123-34ea-7655-863c-36f99e578a14 Session ID 01984123-34ea-7655-863c…" at bounding box center [1032, 435] width 792 height 661
click at [199, 87] on link at bounding box center [209, 86] width 59 height 23
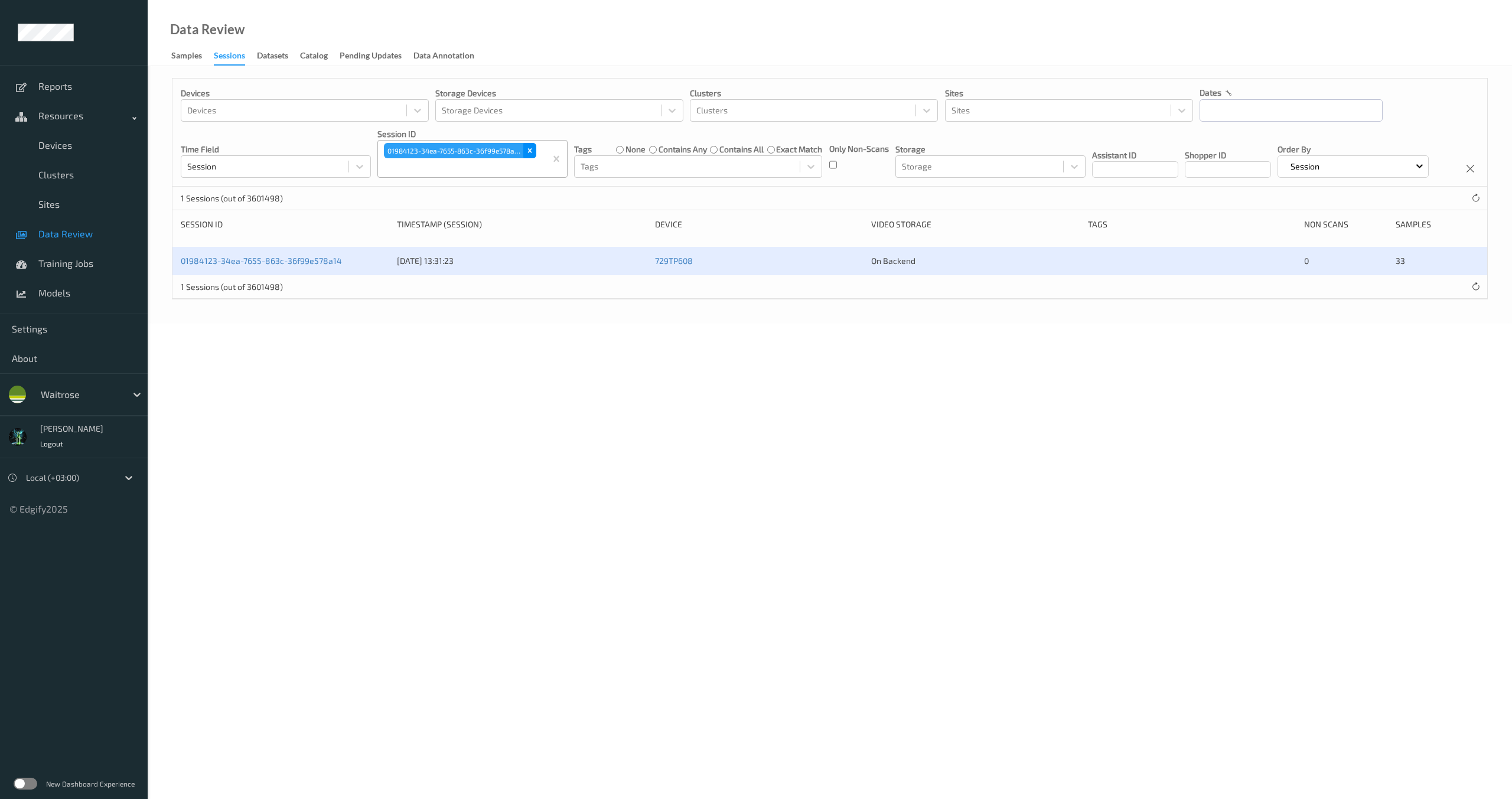
click at [530, 152] on icon "Remove 01984123-34ea-7655-863c-36f99e578a14" at bounding box center [530, 150] width 8 height 8
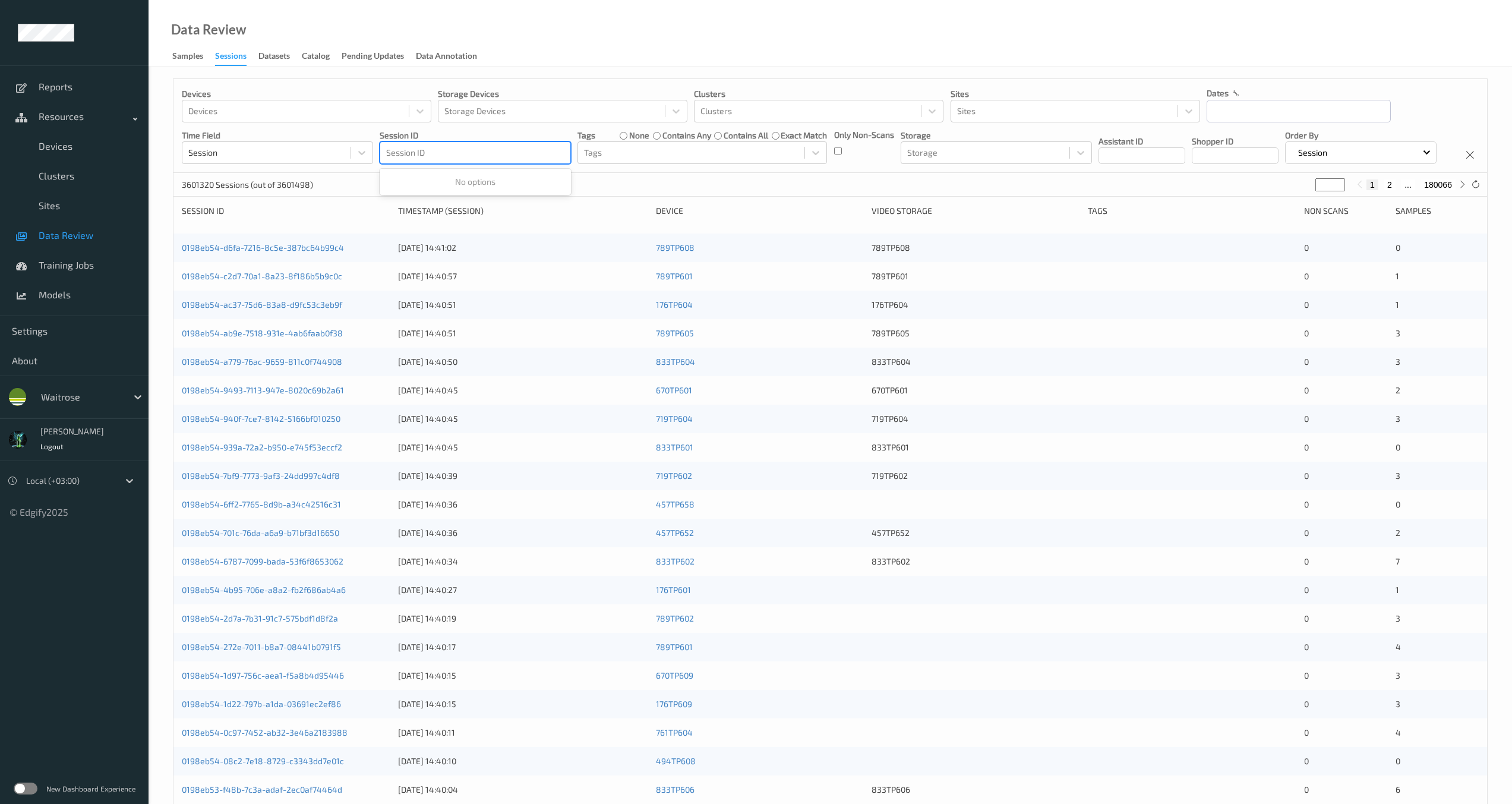
click at [533, 153] on div at bounding box center [475, 153] width 179 height 14
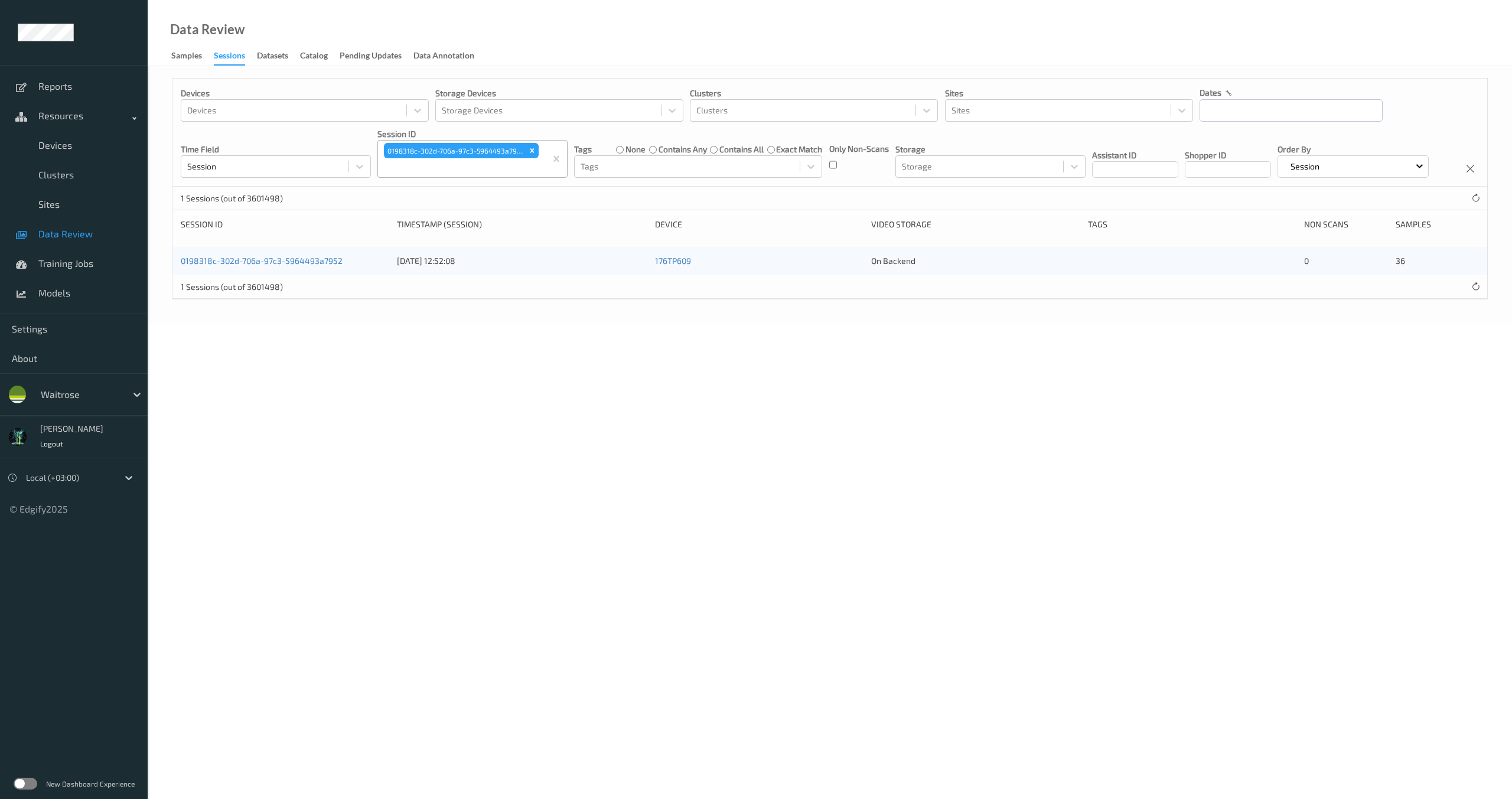
click at [267, 387] on body "Reports Resources Devices Clusters Sites Data Review Training Jobs Models Setti…" at bounding box center [756, 400] width 1512 height 799
click at [536, 151] on div "Remove 0198318c-302d-706a-97c3-5964493a7952" at bounding box center [532, 150] width 13 height 15
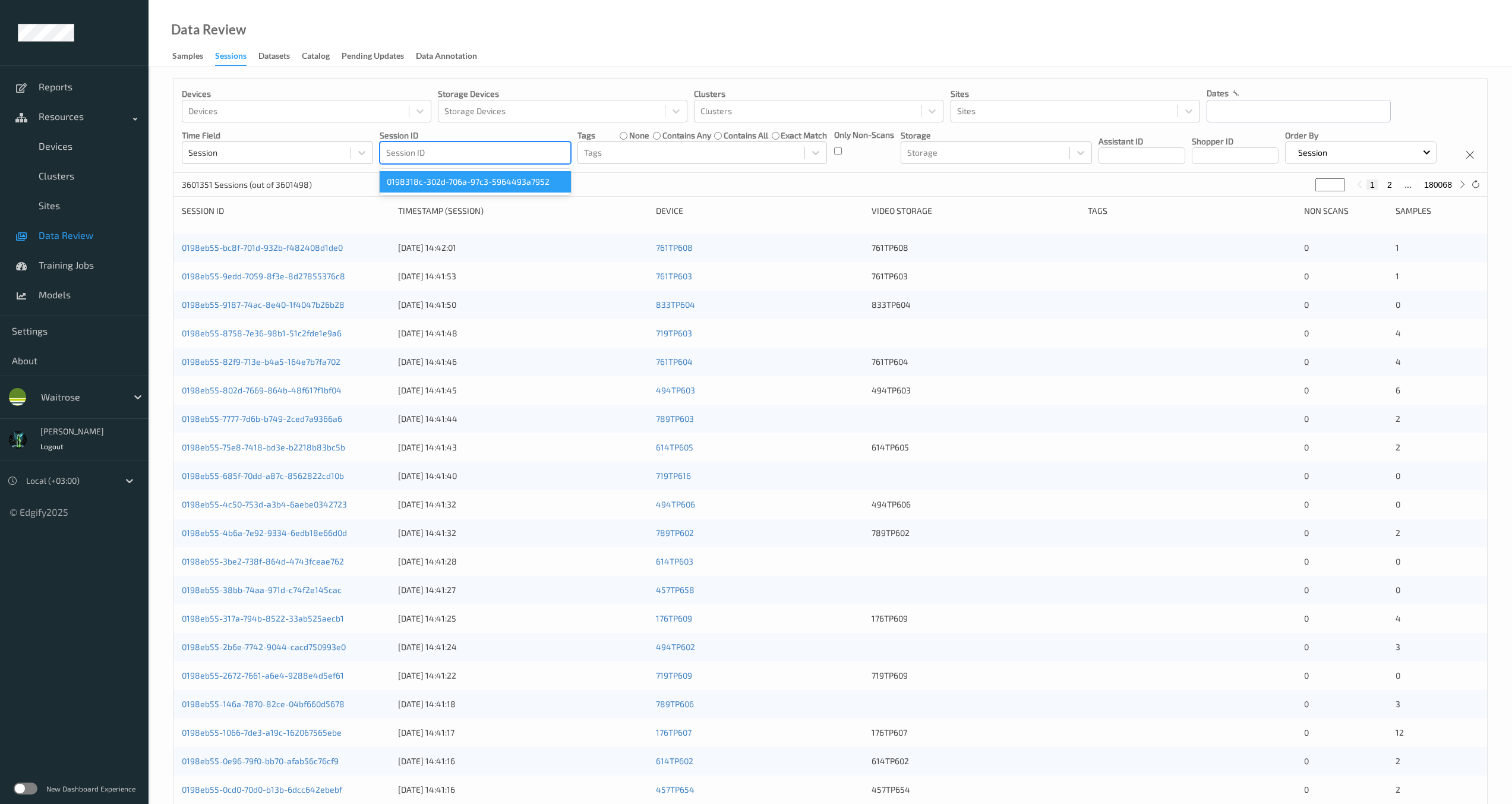
click at [521, 154] on div at bounding box center [475, 153] width 179 height 14
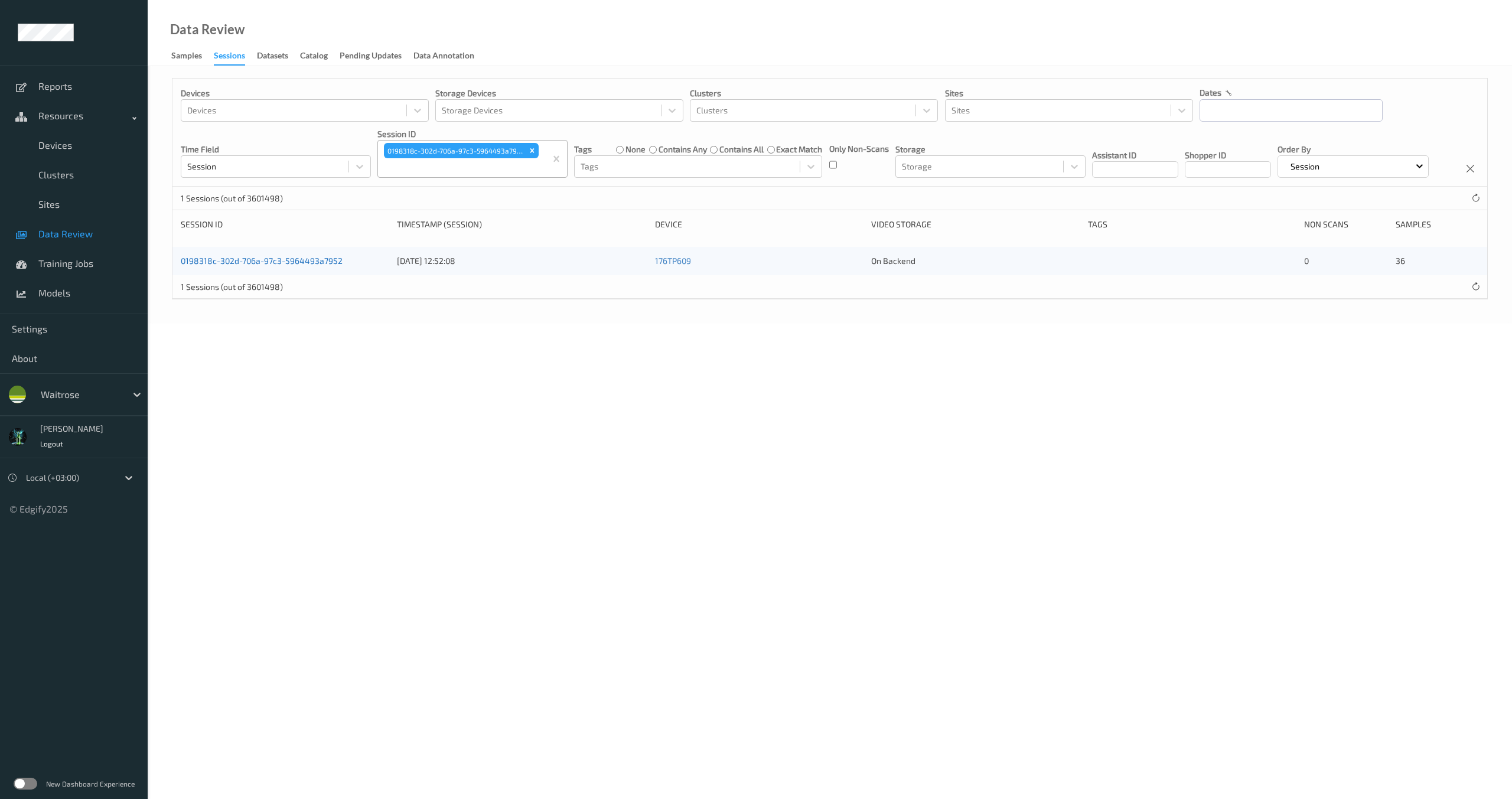
click at [336, 266] on link "0198318c-302d-706a-97c3-5964493a7952" at bounding box center [261, 261] width 162 height 10
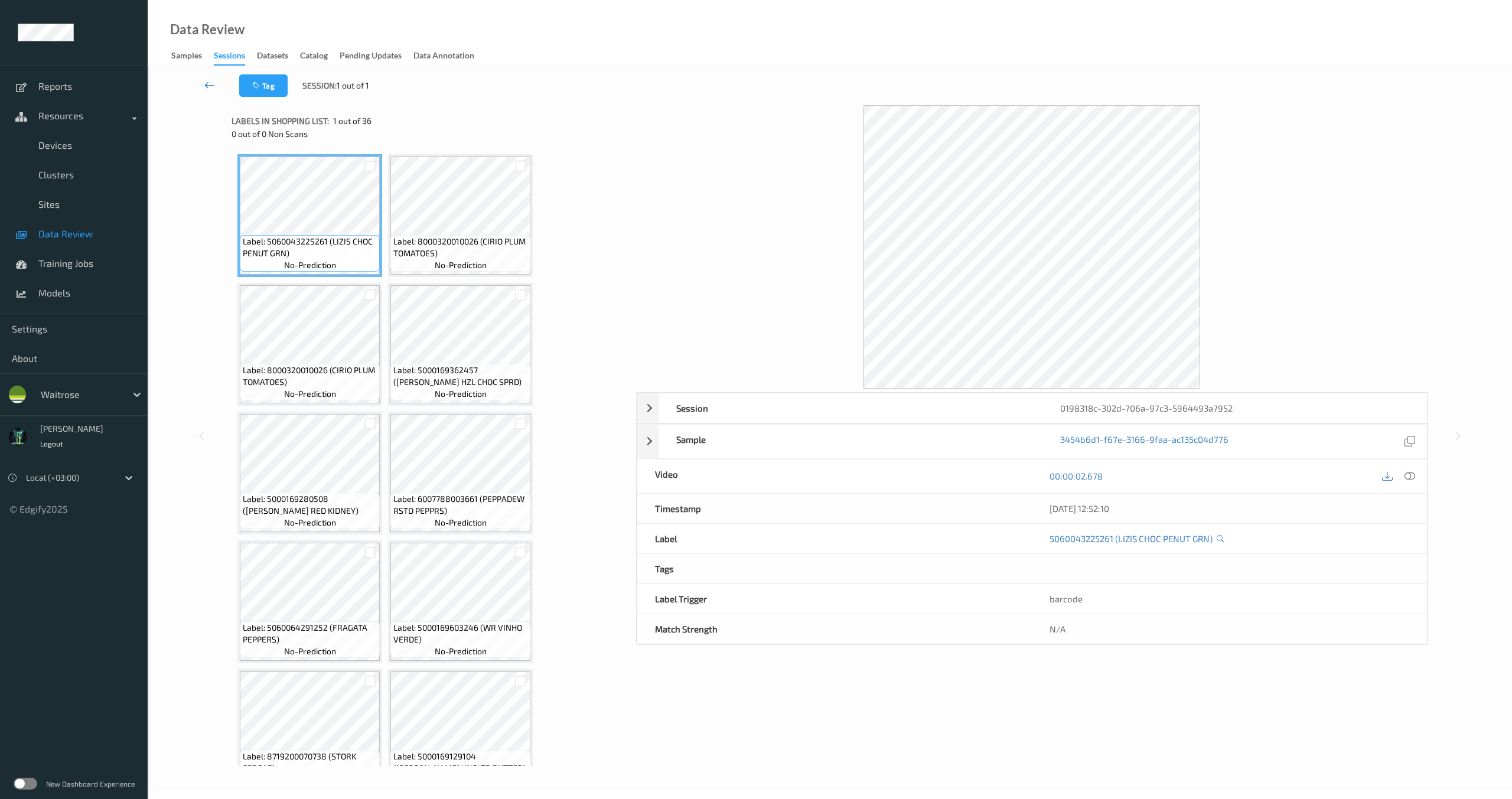
click at [210, 87] on icon at bounding box center [209, 85] width 11 height 12
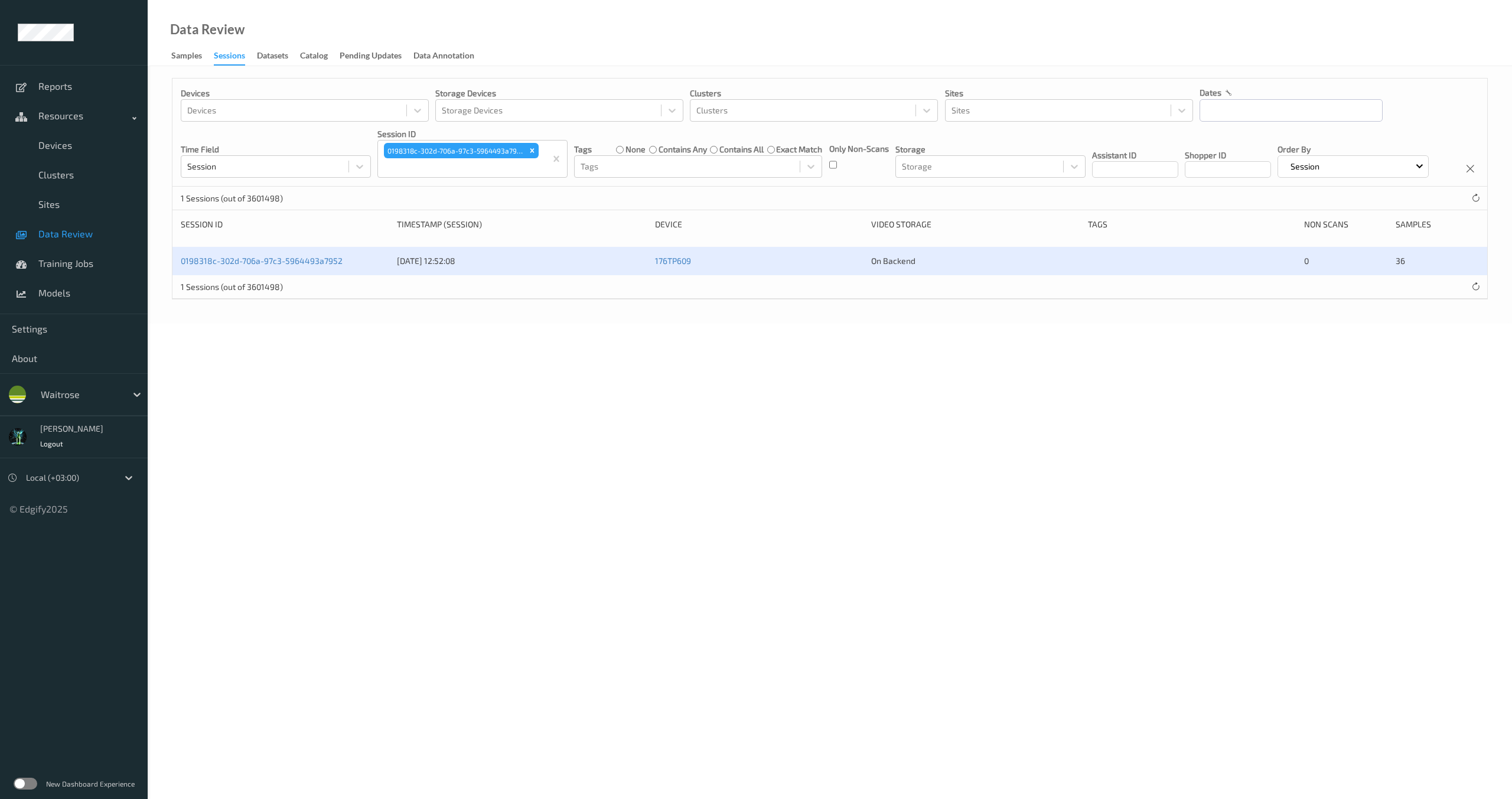
click at [381, 187] on div "Devices Devices Storage Devices Storage Devices Clusters Clusters Sites Sites d…" at bounding box center [829, 132] width 1315 height 108
